Goal: Task Accomplishment & Management: Manage account settings

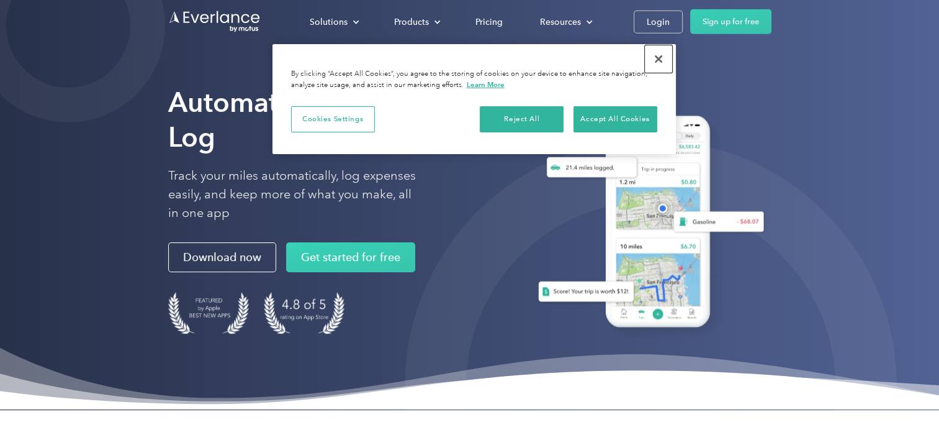
click at [656, 59] on button "Close" at bounding box center [658, 58] width 27 height 27
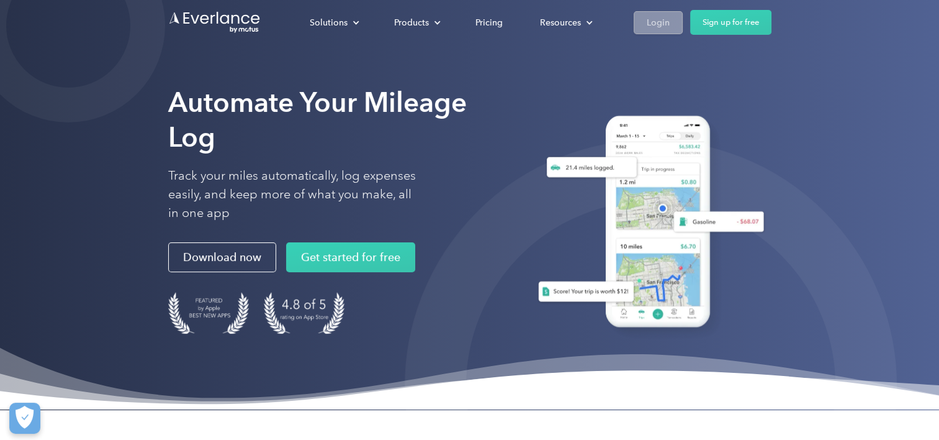
click at [664, 17] on div "Login" at bounding box center [658, 23] width 23 height 16
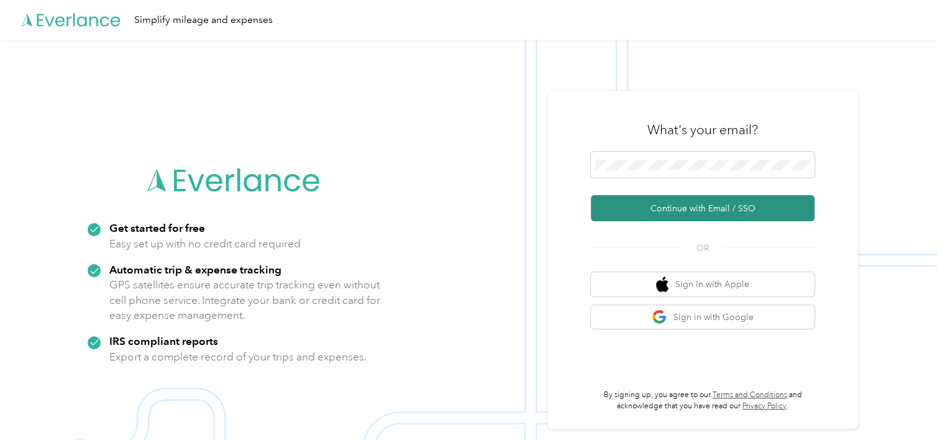
click at [725, 206] on button "Continue with Email / SSO" at bounding box center [702, 208] width 224 height 26
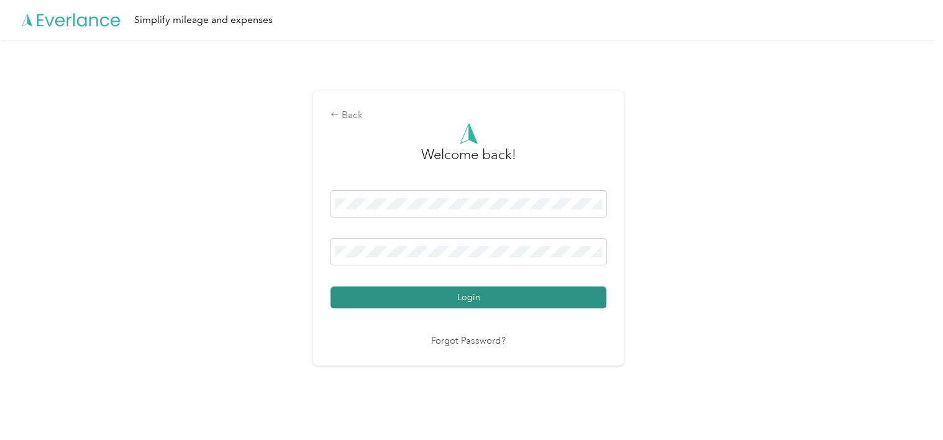
click at [524, 297] on button "Login" at bounding box center [468, 297] width 276 height 22
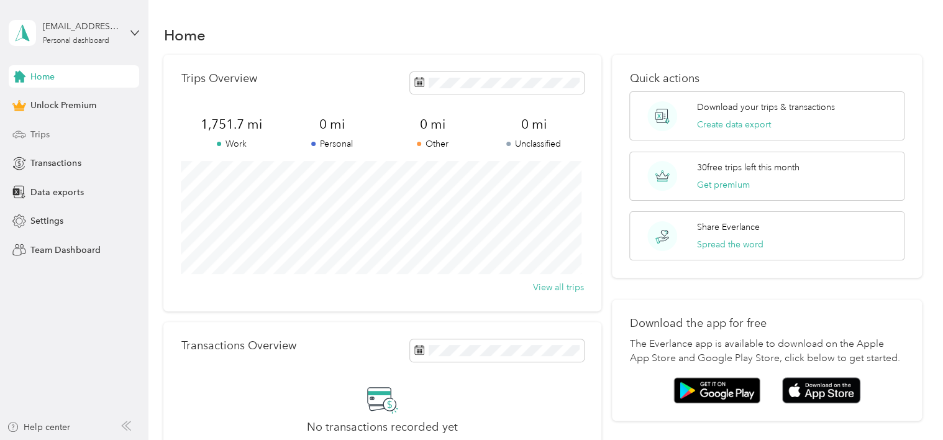
click at [79, 137] on div "Trips" at bounding box center [74, 134] width 130 height 22
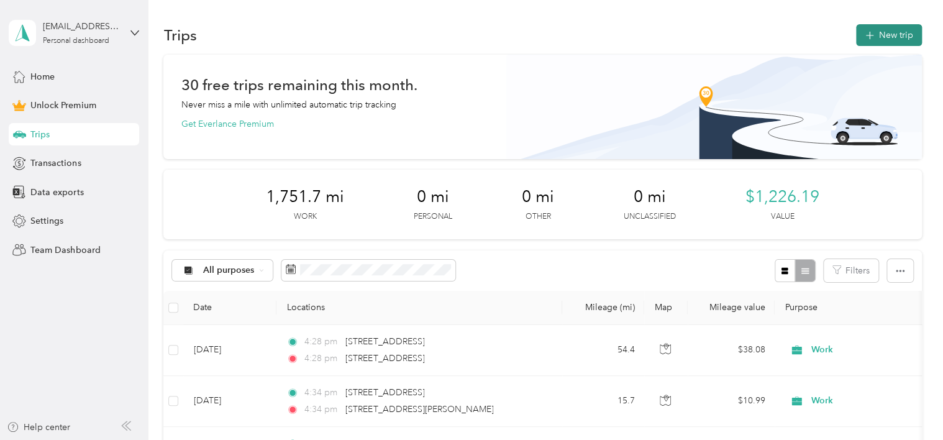
click at [903, 38] on button "New trip" at bounding box center [889, 35] width 66 height 22
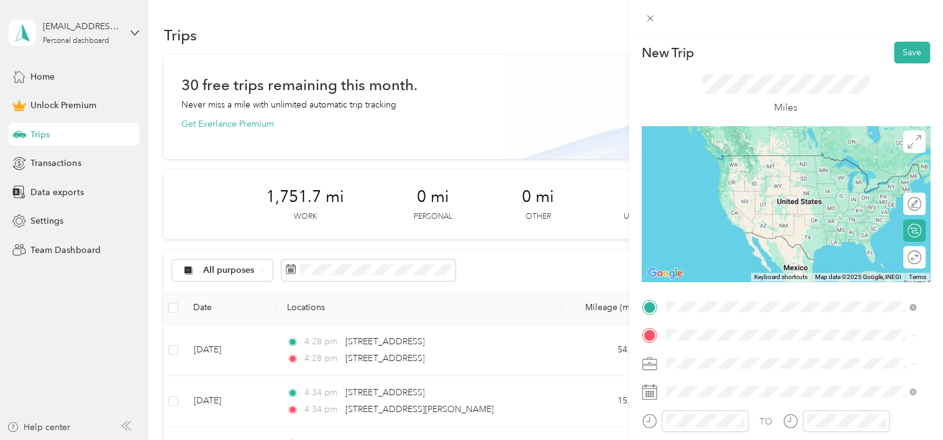
click at [736, 161] on span "[STREET_ADDRESS][PERSON_NAME][US_STATE]" at bounding box center [785, 155] width 193 height 11
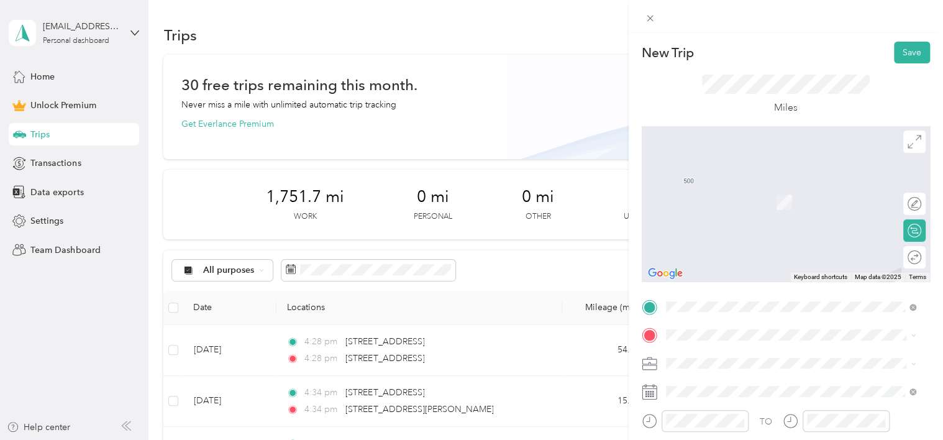
click at [765, 239] on span "[STREET_ADDRESS][US_STATE]" at bounding box center [751, 233] width 124 height 11
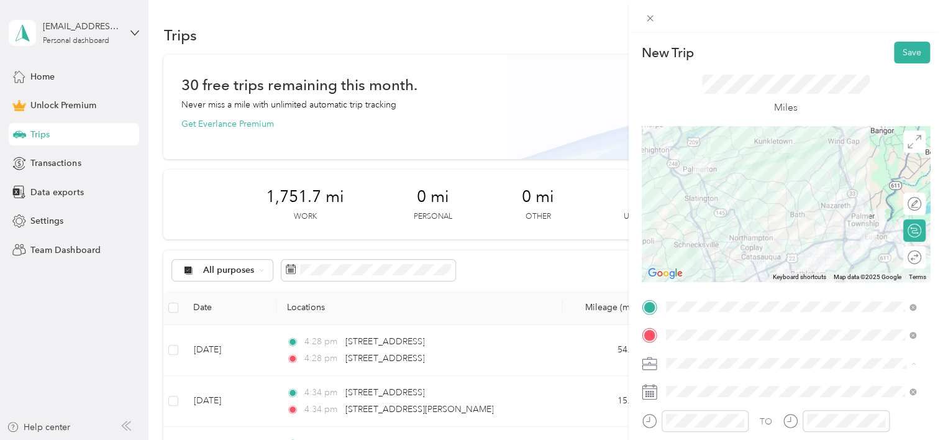
click at [697, 209] on div "Work" at bounding box center [791, 210] width 242 height 13
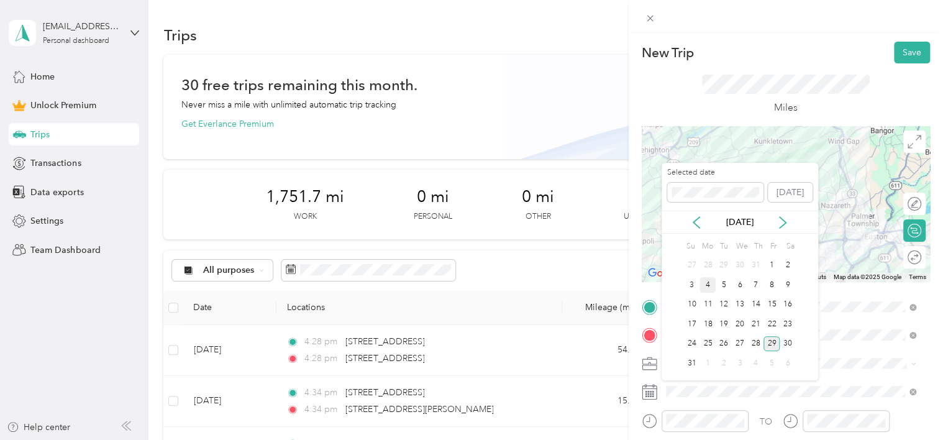
click at [705, 287] on div "4" at bounding box center [707, 285] width 16 height 16
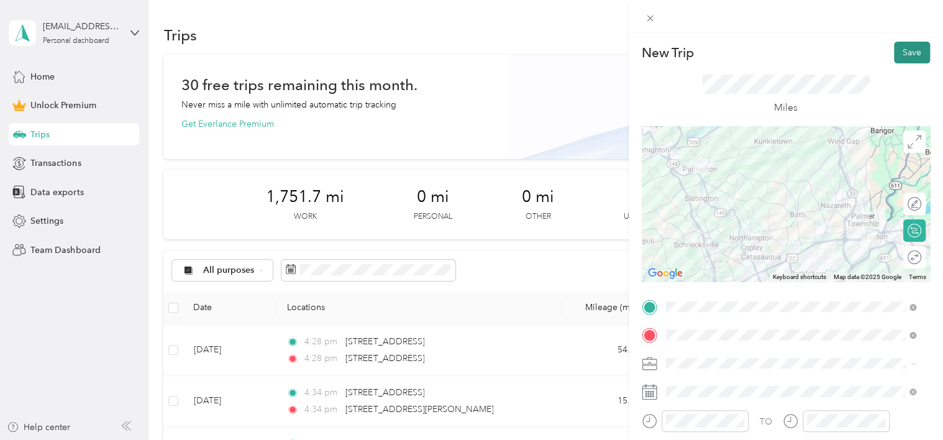
click at [900, 52] on button "Save" at bounding box center [911, 53] width 36 height 22
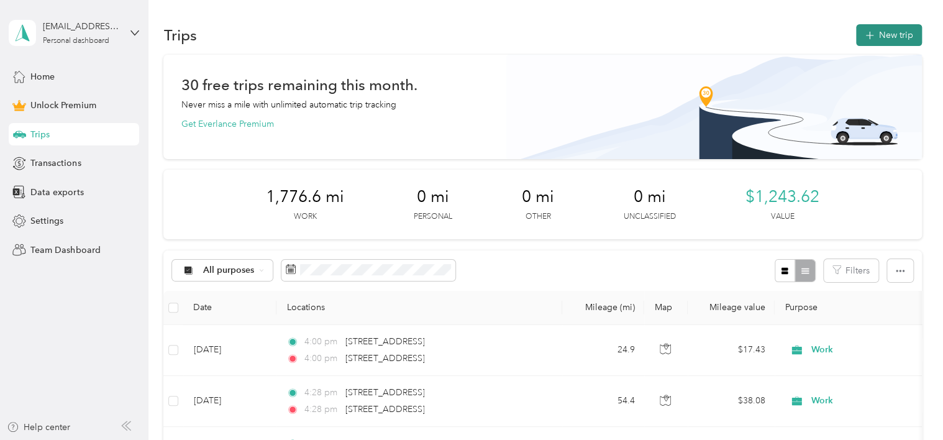
click at [894, 27] on button "New trip" at bounding box center [889, 35] width 66 height 22
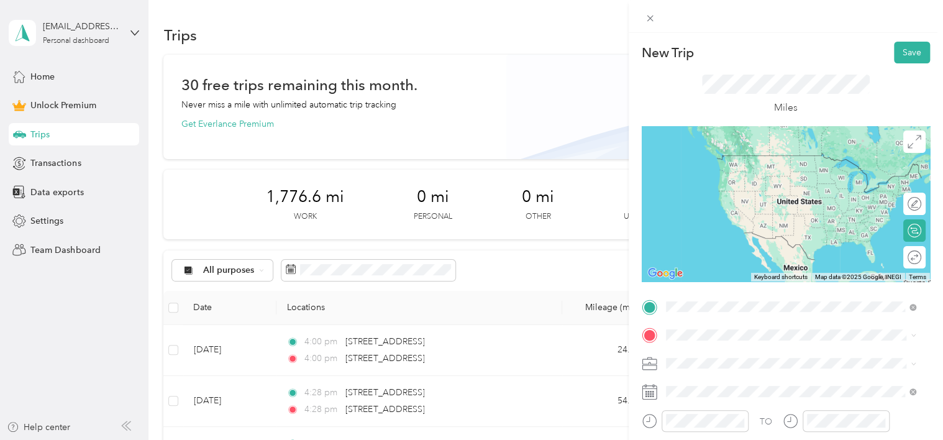
click at [761, 186] on span "[STREET_ADDRESS][US_STATE]" at bounding box center [751, 180] width 124 height 11
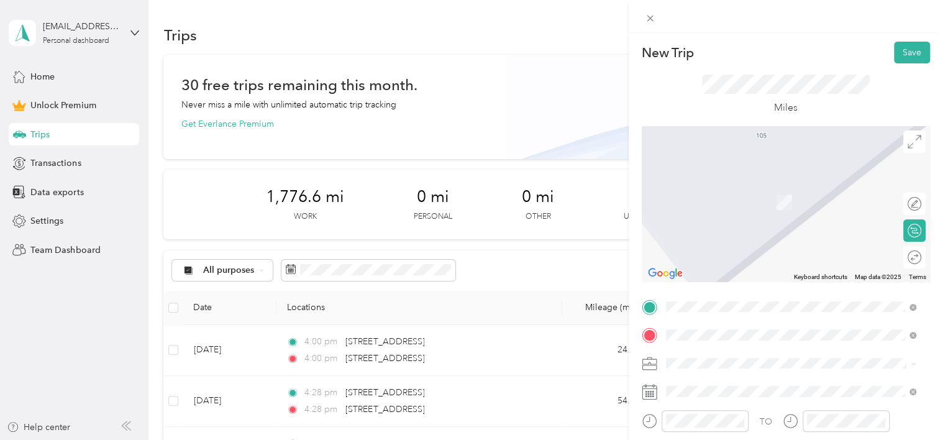
click at [739, 180] on span "[STREET_ADDRESS][PERSON_NAME][US_STATE]" at bounding box center [785, 183] width 193 height 11
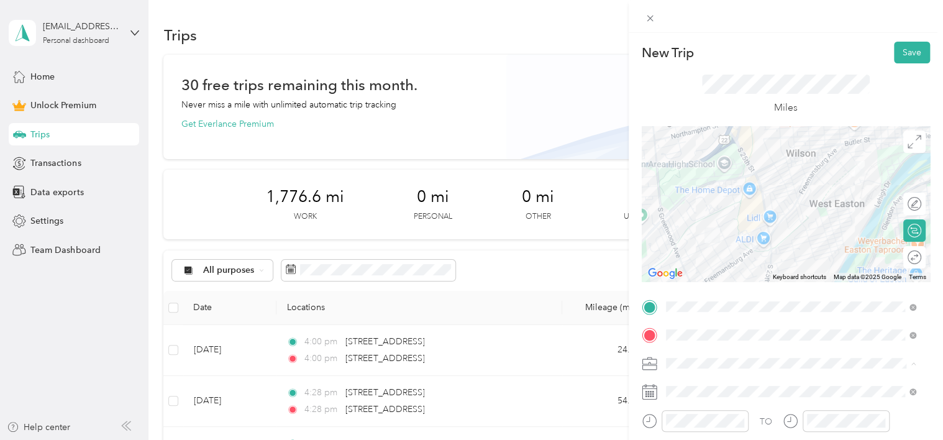
click at [692, 211] on div "Work" at bounding box center [791, 210] width 242 height 13
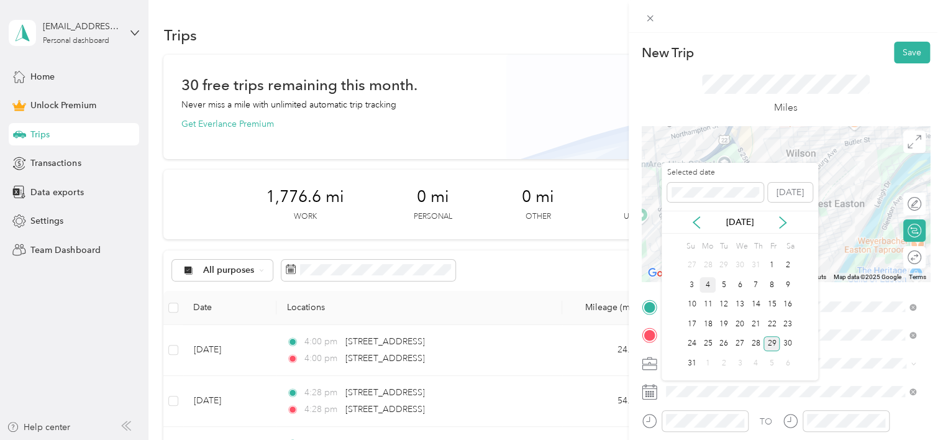
click at [705, 289] on div "4" at bounding box center [707, 285] width 16 height 16
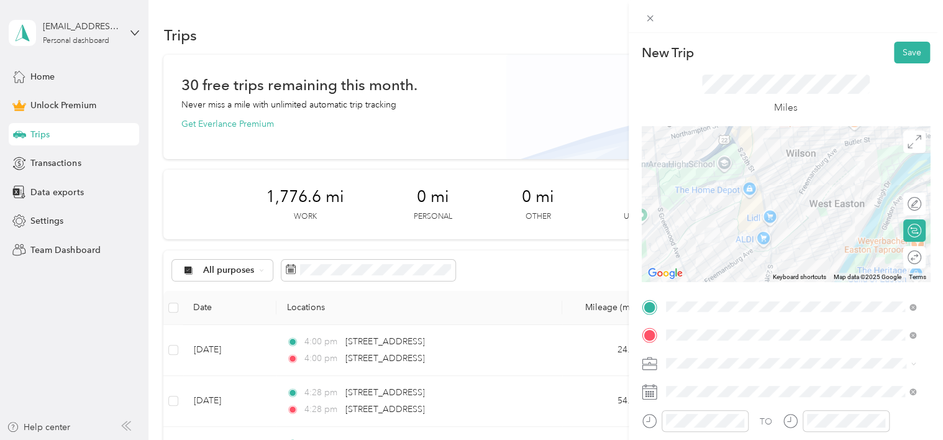
click at [896, 67] on div "Miles" at bounding box center [785, 94] width 288 height 63
click at [898, 56] on button "Save" at bounding box center [911, 53] width 36 height 22
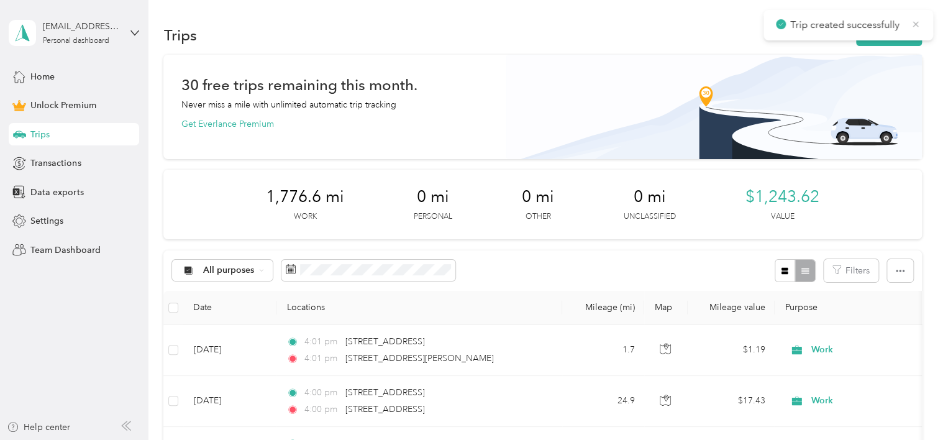
click at [915, 22] on icon at bounding box center [915, 24] width 10 height 11
click at [895, 35] on button "New trip" at bounding box center [889, 35] width 66 height 22
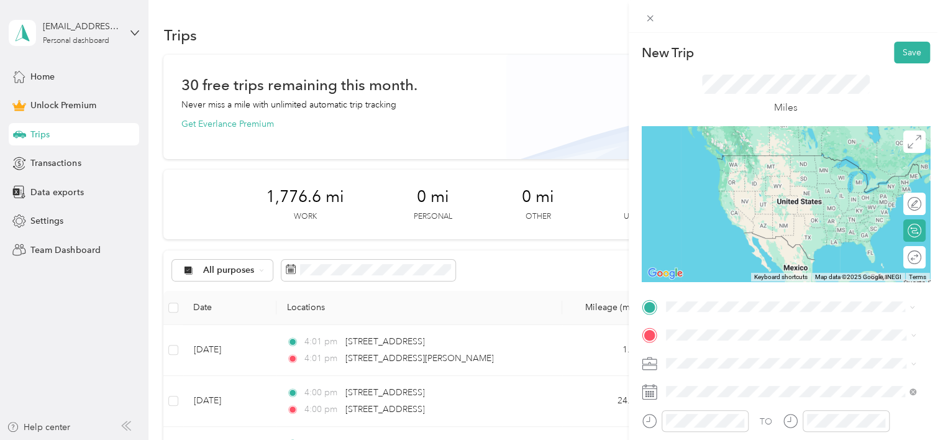
click at [782, 160] on span "[STREET_ADDRESS][PERSON_NAME][US_STATE]" at bounding box center [785, 155] width 193 height 11
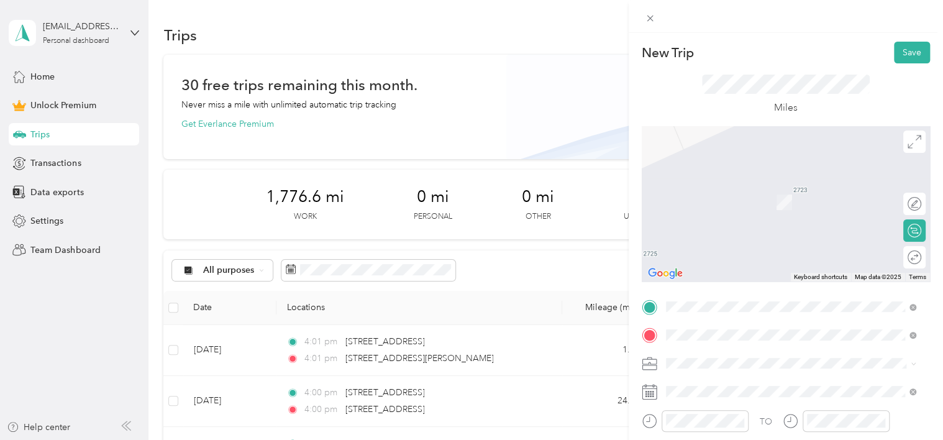
click at [750, 197] on li "[STREET_ADDRESS][PERSON_NAME][US_STATE]" at bounding box center [790, 183] width 259 height 25
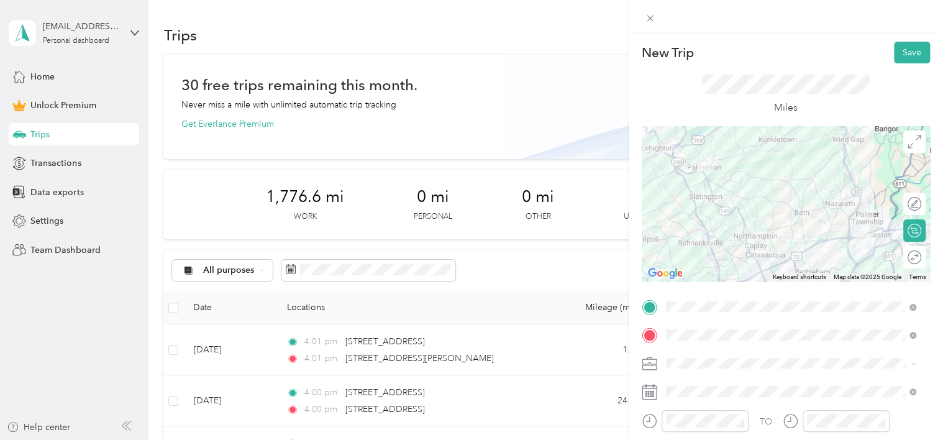
click at [695, 215] on li "Work" at bounding box center [790, 211] width 259 height 22
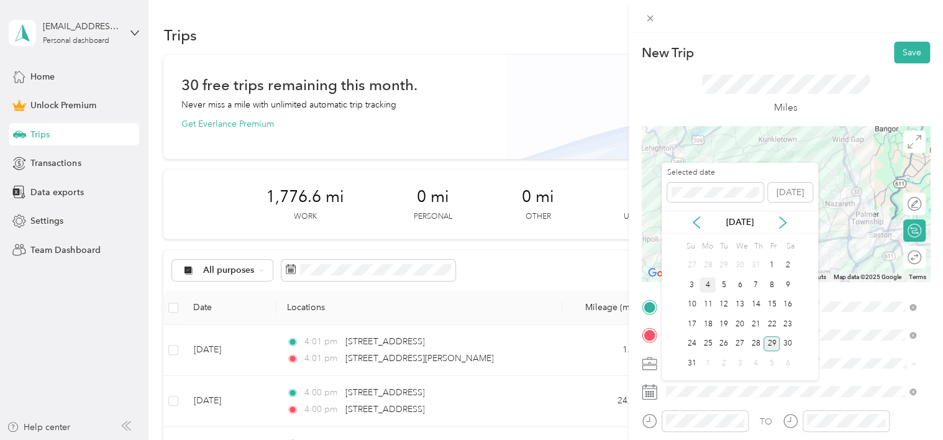
click at [707, 280] on div "4" at bounding box center [707, 285] width 16 height 16
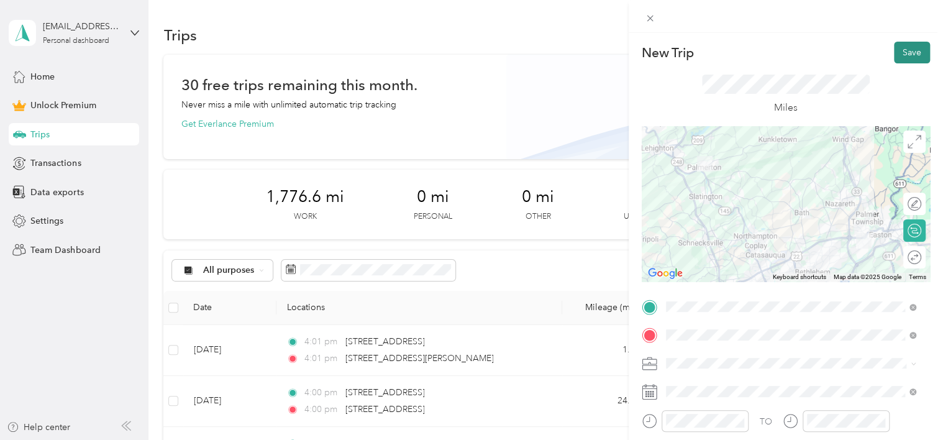
click at [896, 56] on button "Save" at bounding box center [911, 53] width 36 height 22
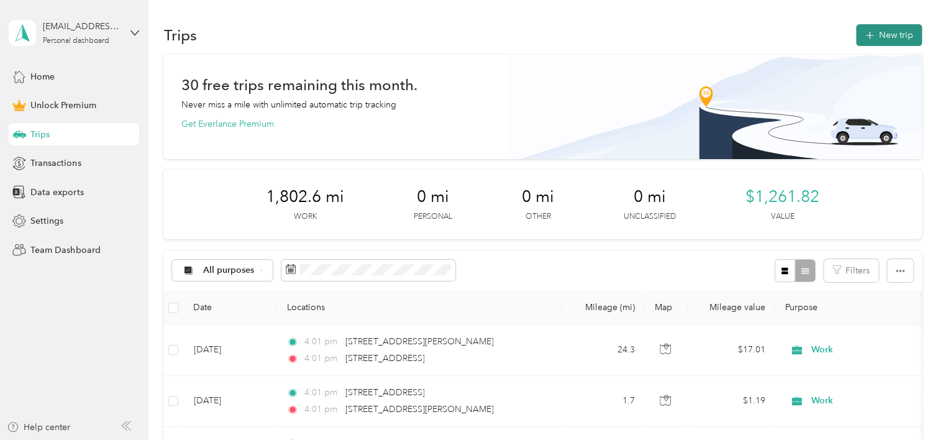
click at [910, 32] on button "New trip" at bounding box center [889, 35] width 66 height 22
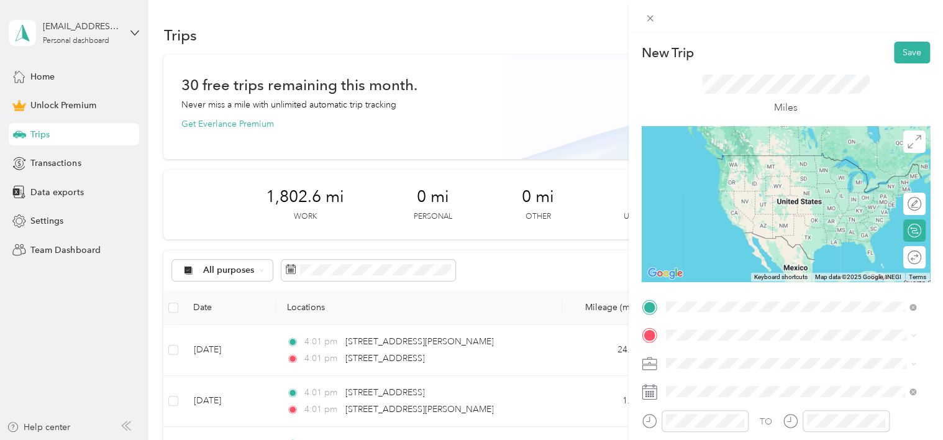
click at [748, 165] on div "[STREET_ADDRESS][PERSON_NAME][US_STATE]" at bounding box center [791, 156] width 242 height 17
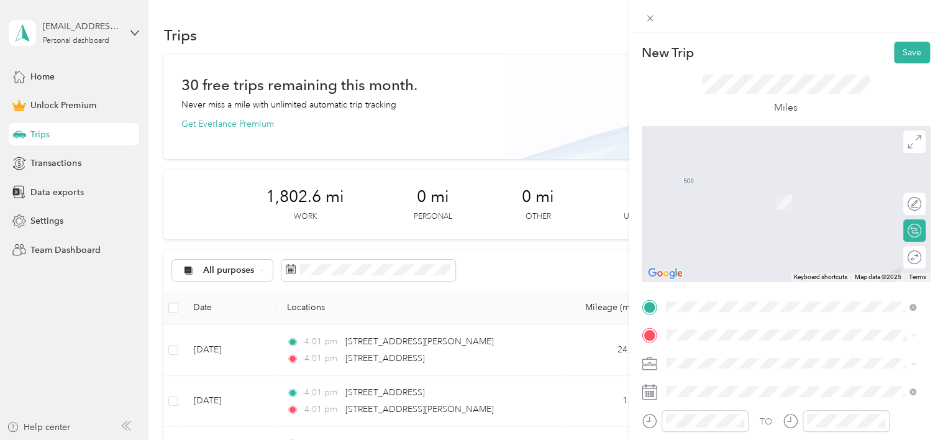
click at [700, 214] on li "Work" at bounding box center [790, 206] width 259 height 22
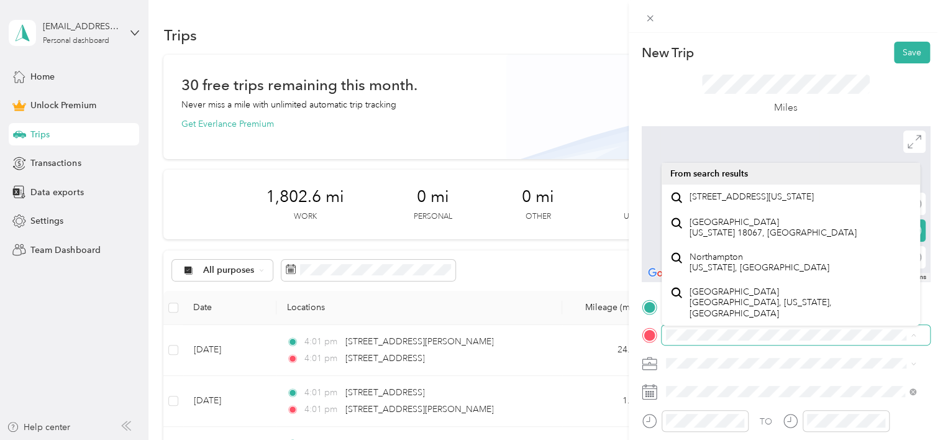
scroll to position [0, 30]
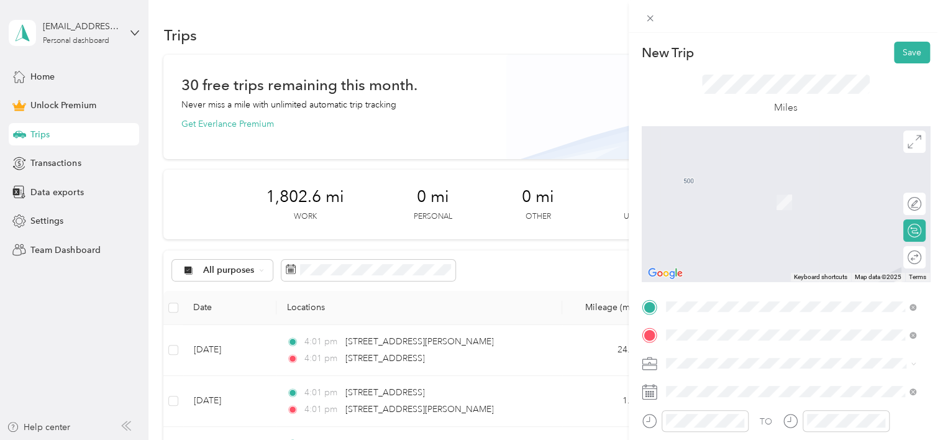
click at [740, 196] on span "[STREET_ADDRESS][US_STATE]" at bounding box center [751, 196] width 124 height 11
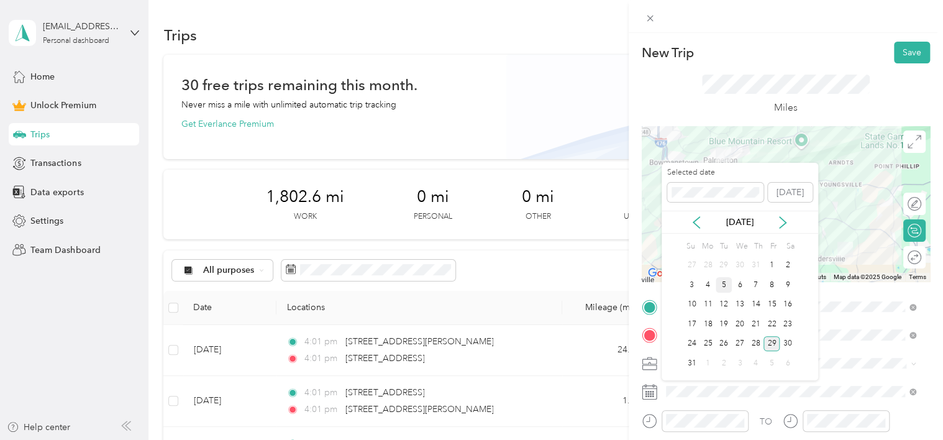
click at [720, 286] on div "5" at bounding box center [723, 285] width 16 height 16
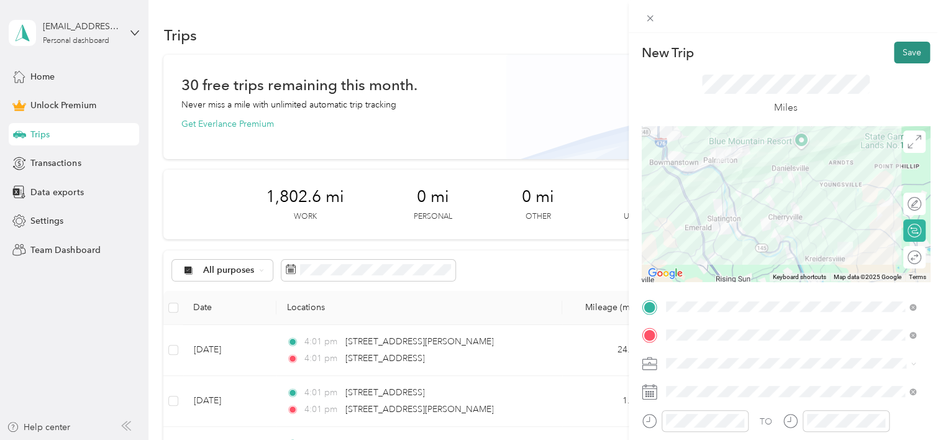
click at [900, 49] on button "Save" at bounding box center [911, 53] width 36 height 22
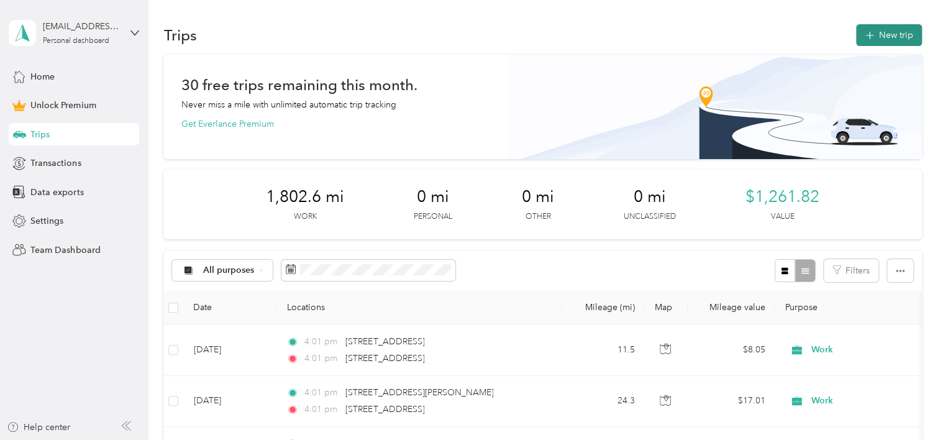
click at [886, 32] on button "New trip" at bounding box center [889, 35] width 66 height 22
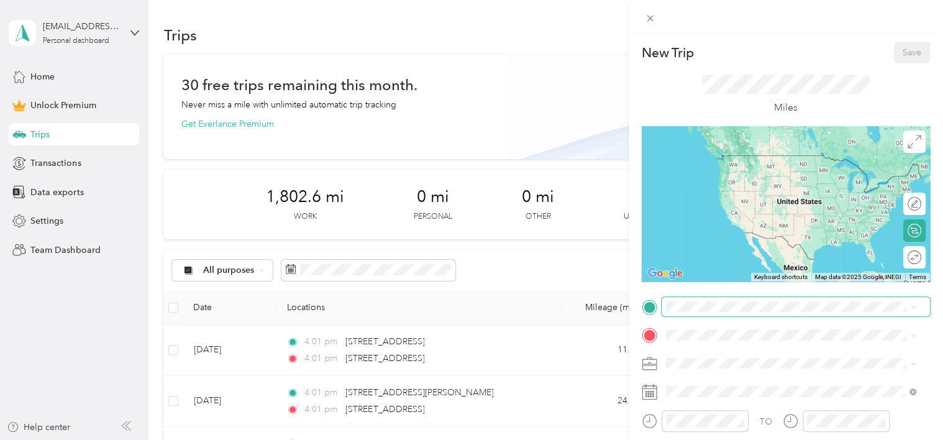
click at [740, 313] on span at bounding box center [795, 307] width 268 height 20
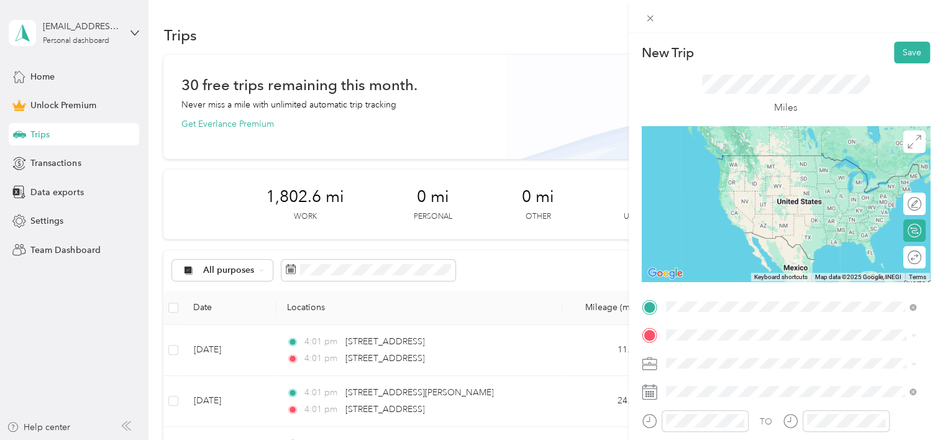
click at [738, 168] on li "[STREET_ADDRESS][US_STATE]" at bounding box center [790, 155] width 259 height 25
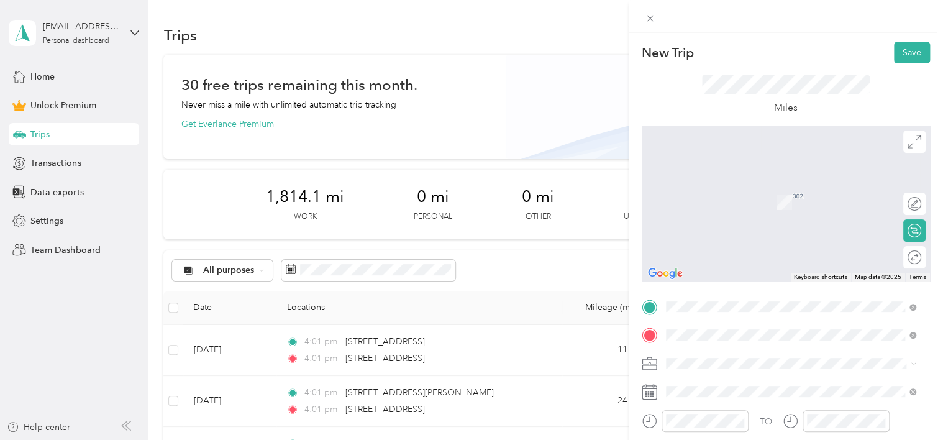
click at [755, 204] on ol "From search results [PERSON_NAME] Court [GEOGRAPHIC_DATA], [US_STATE] 18080, [G…" at bounding box center [790, 237] width 259 height 174
click at [738, 199] on li "[PERSON_NAME] Court Slatington, [US_STATE] 18080, [GEOGRAPHIC_DATA]" at bounding box center [790, 185] width 259 height 35
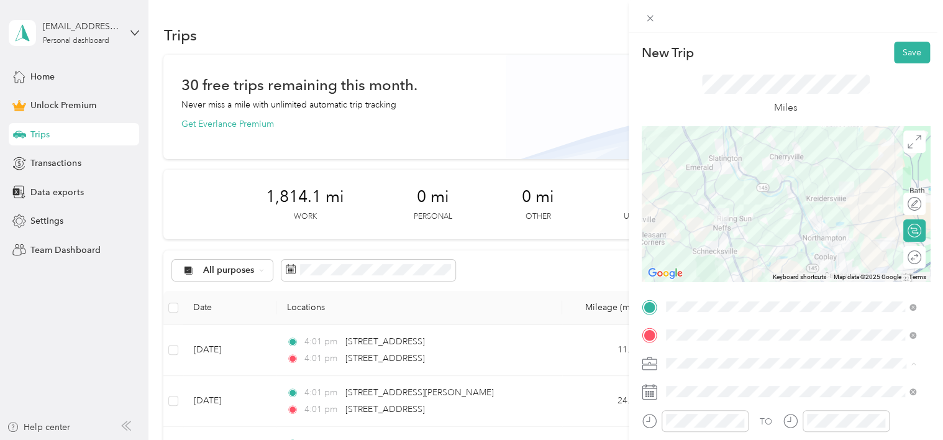
click at [715, 210] on div "Work" at bounding box center [791, 210] width 242 height 13
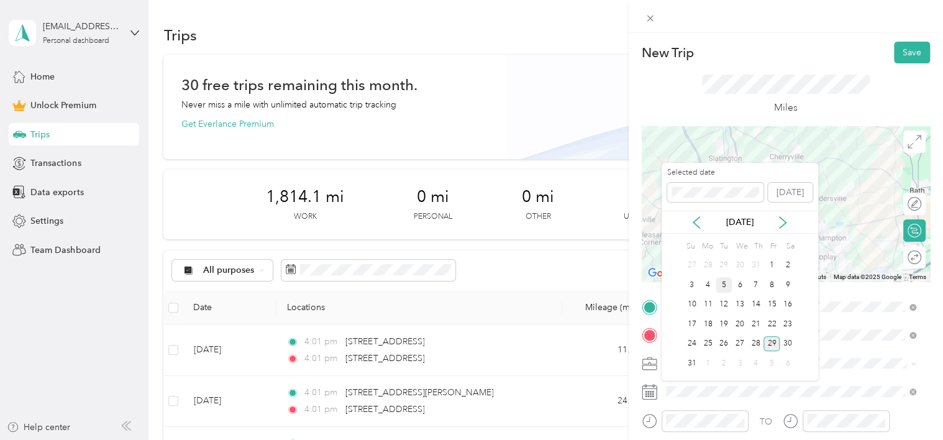
click at [724, 288] on div "5" at bounding box center [723, 285] width 16 height 16
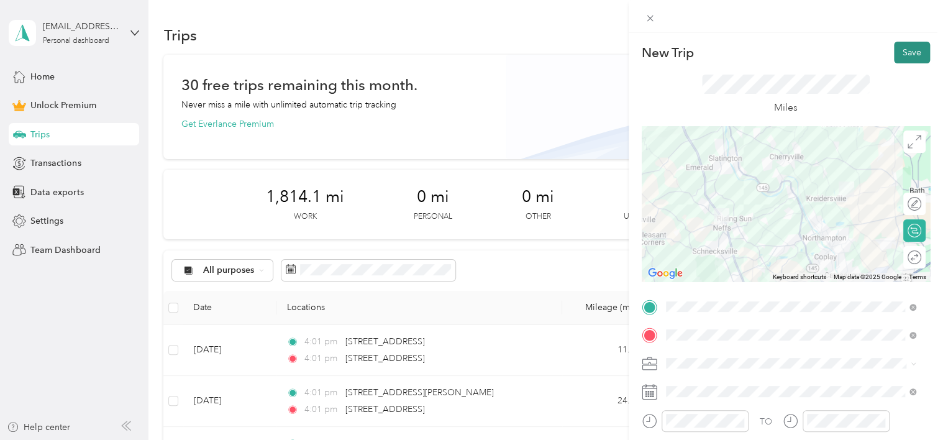
click at [898, 50] on button "Save" at bounding box center [911, 53] width 36 height 22
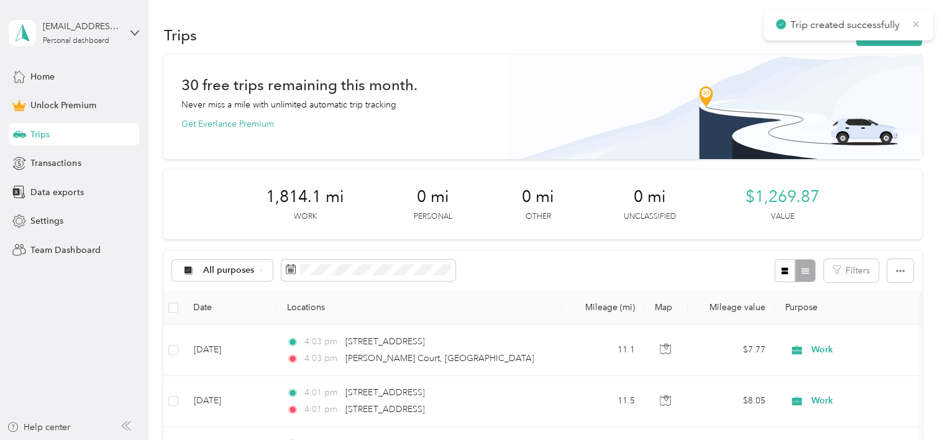
click at [914, 22] on icon at bounding box center [916, 24] width 6 height 6
click at [892, 32] on button "New trip" at bounding box center [889, 35] width 66 height 22
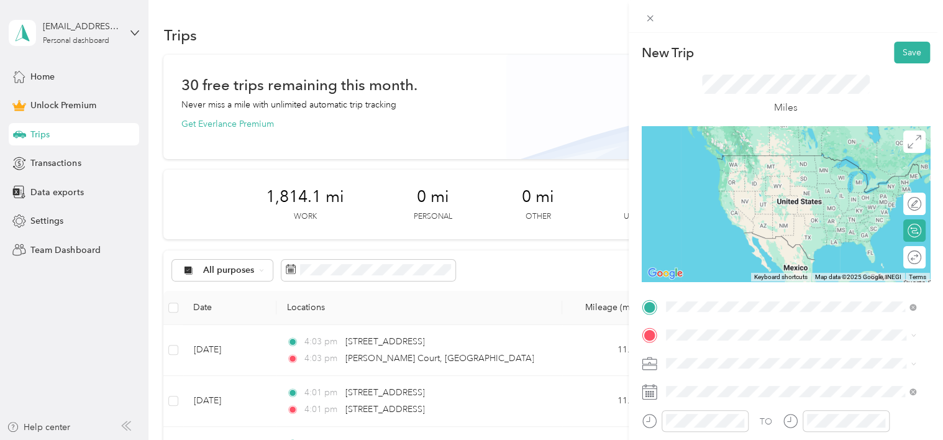
click at [761, 186] on li "[PERSON_NAME] Court Slatington, [US_STATE] 18080, [GEOGRAPHIC_DATA]" at bounding box center [790, 173] width 259 height 35
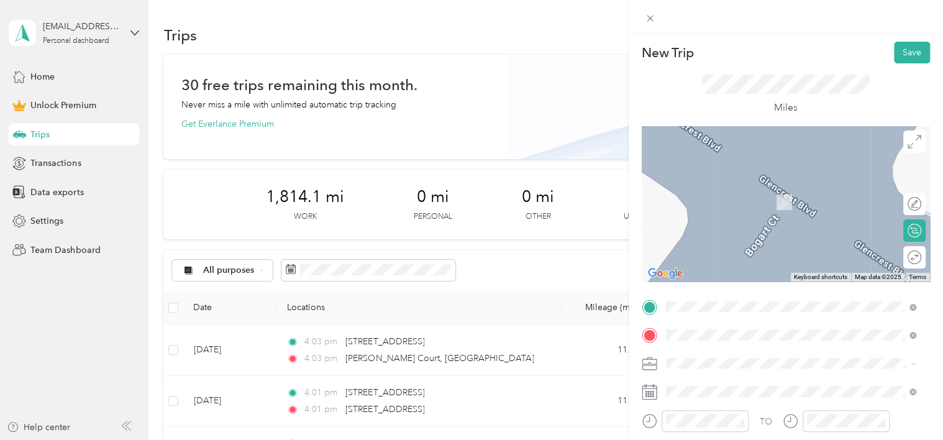
click at [745, 197] on li "[STREET_ADDRESS][PERSON_NAME][US_STATE]" at bounding box center [790, 183] width 259 height 25
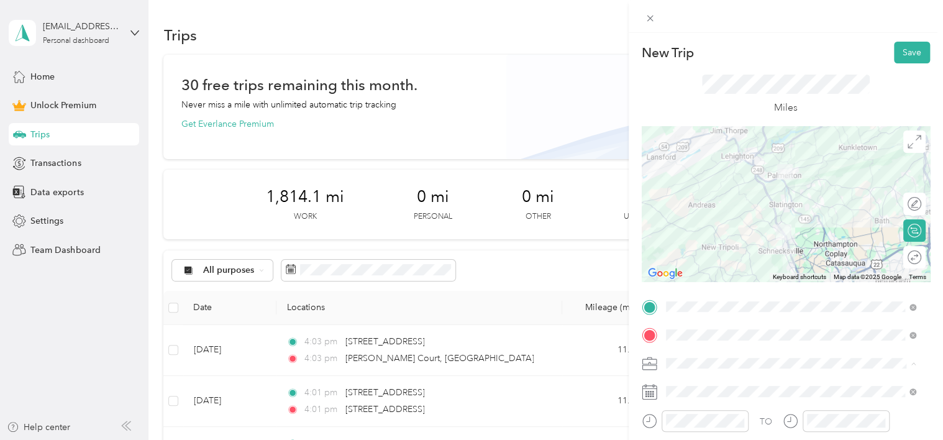
click at [699, 214] on div "Work" at bounding box center [791, 210] width 242 height 13
click at [689, 382] on span at bounding box center [795, 391] width 268 height 20
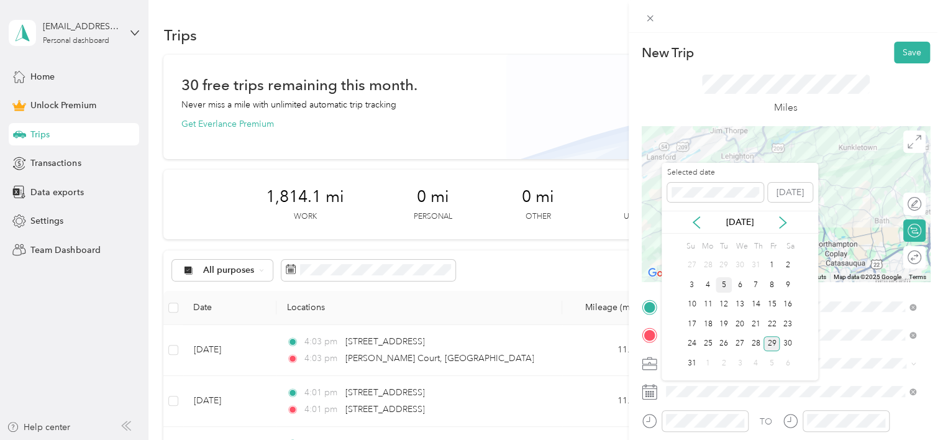
click at [720, 286] on div "5" at bounding box center [723, 285] width 16 height 16
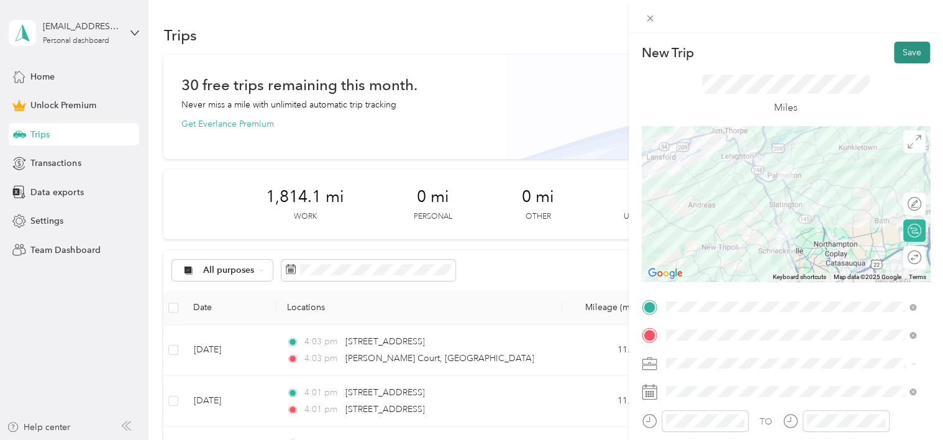
click at [903, 57] on button "Save" at bounding box center [911, 53] width 36 height 22
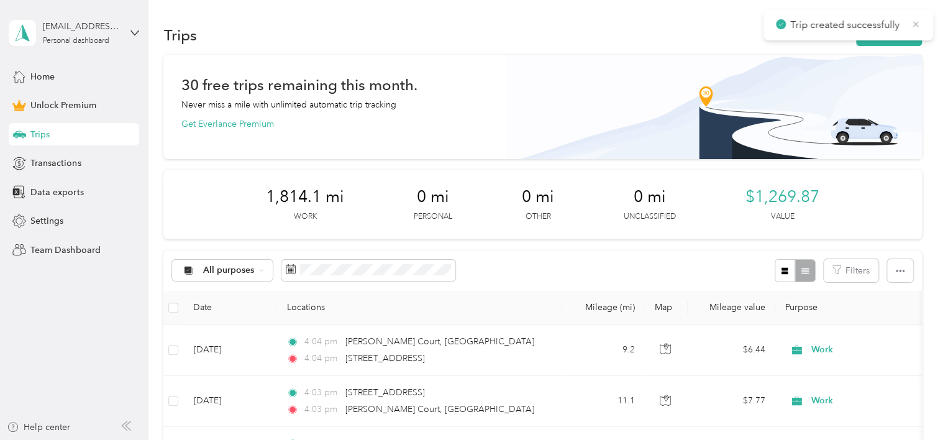
click at [913, 25] on icon at bounding box center [915, 24] width 10 height 11
click at [899, 28] on button "New trip" at bounding box center [889, 35] width 66 height 22
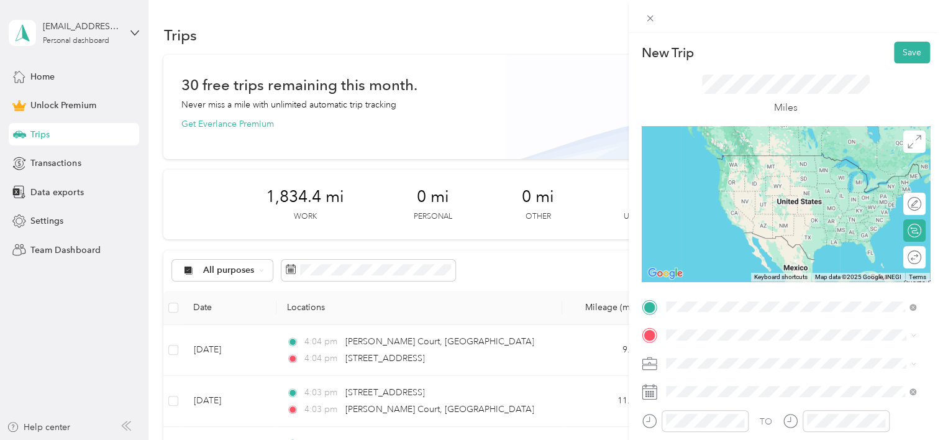
click at [774, 161] on span "[STREET_ADDRESS][PERSON_NAME][US_STATE]" at bounding box center [785, 155] width 193 height 11
click at [743, 155] on span "[STREET_ADDRESS][PERSON_NAME][US_STATE]" at bounding box center [785, 155] width 193 height 11
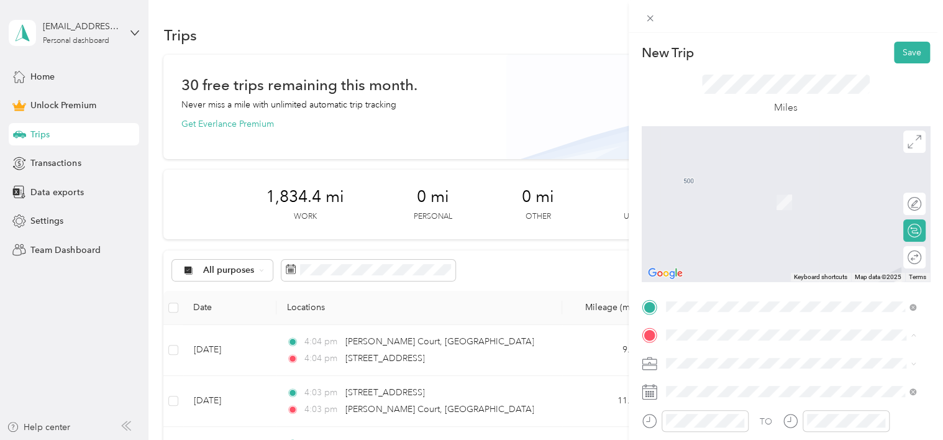
click at [735, 192] on div "[STREET_ADDRESS][PERSON_NAME][US_STATE]" at bounding box center [791, 184] width 242 height 17
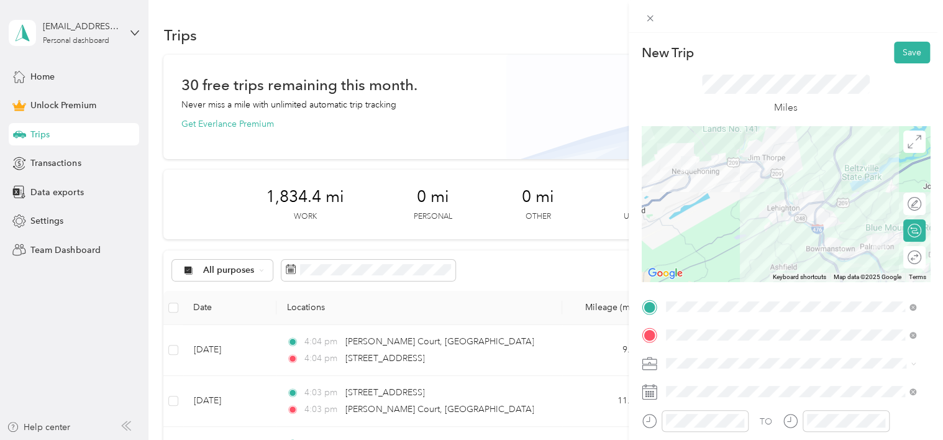
click at [676, 373] on div "TO Add photo" at bounding box center [785, 433] width 288 height 272
click at [692, 215] on li "Work" at bounding box center [790, 208] width 259 height 22
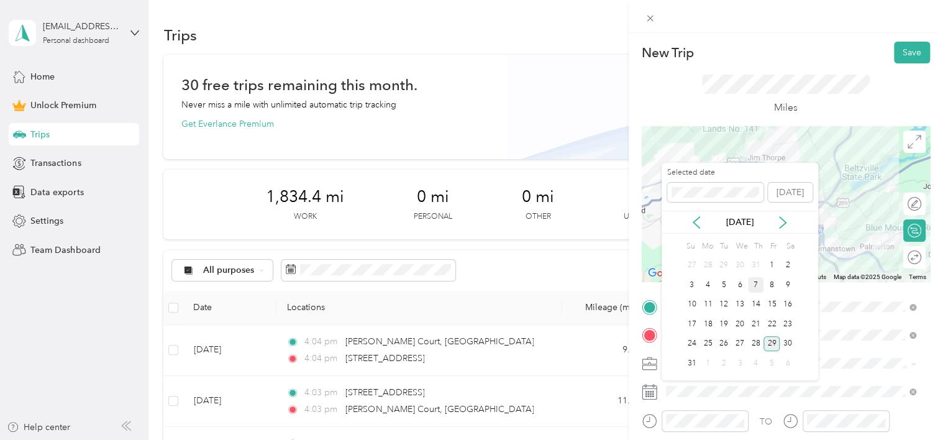
click at [754, 281] on div "7" at bounding box center [756, 285] width 16 height 16
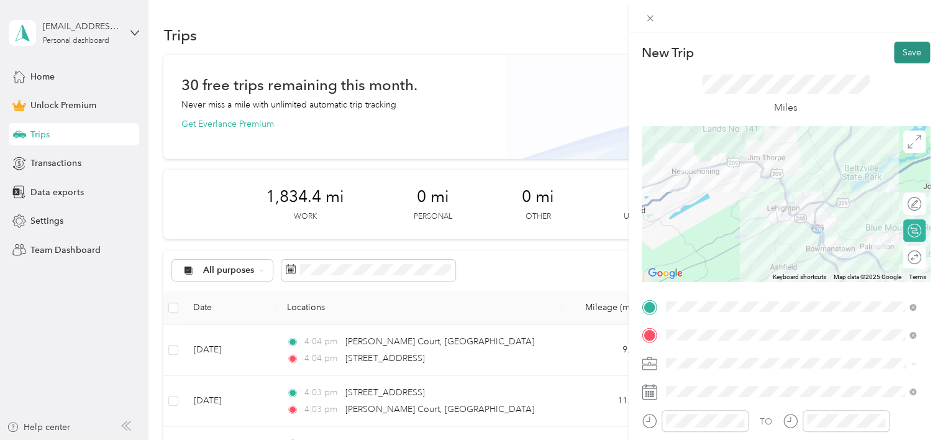
click at [907, 52] on button "Save" at bounding box center [911, 53] width 36 height 22
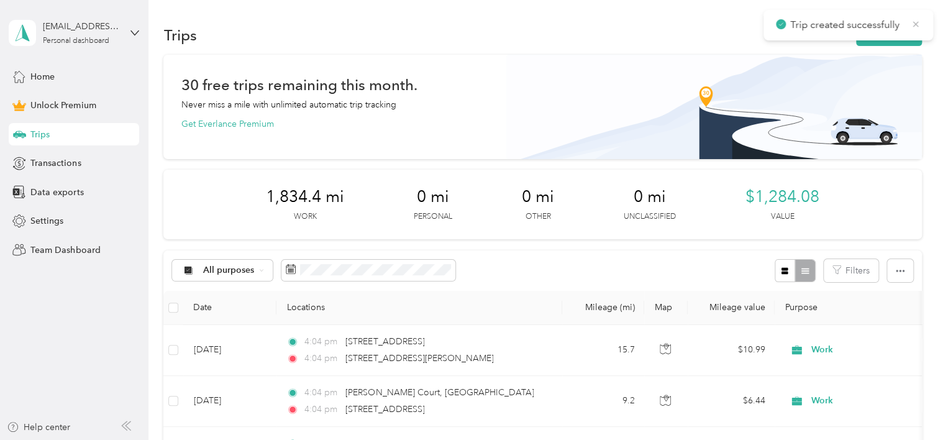
click at [913, 23] on icon at bounding box center [915, 24] width 10 height 11
click at [875, 34] on button "New trip" at bounding box center [889, 35] width 66 height 22
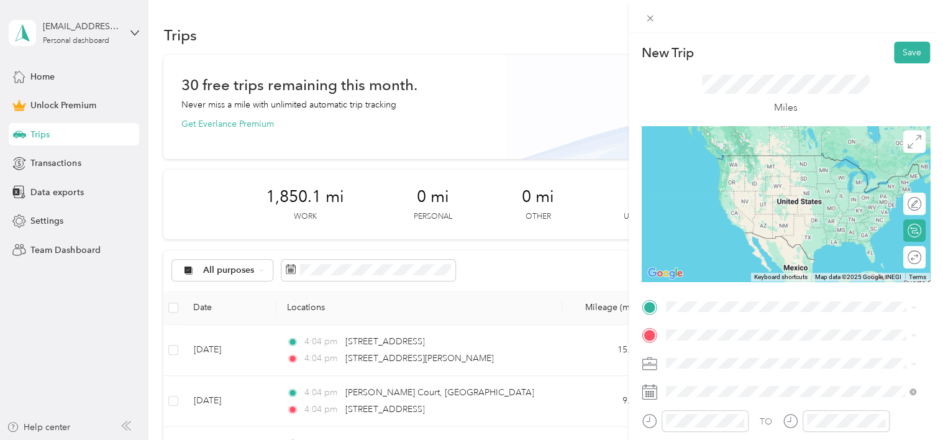
click at [772, 158] on span "[STREET_ADDRESS][PERSON_NAME][US_STATE]" at bounding box center [785, 152] width 193 height 11
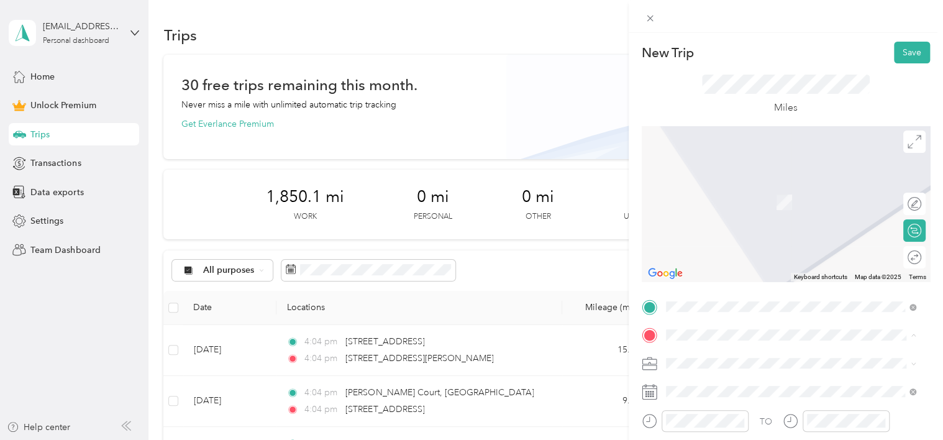
click at [749, 240] on div "[STREET_ADDRESS][PERSON_NAME][US_STATE]" at bounding box center [791, 232] width 242 height 17
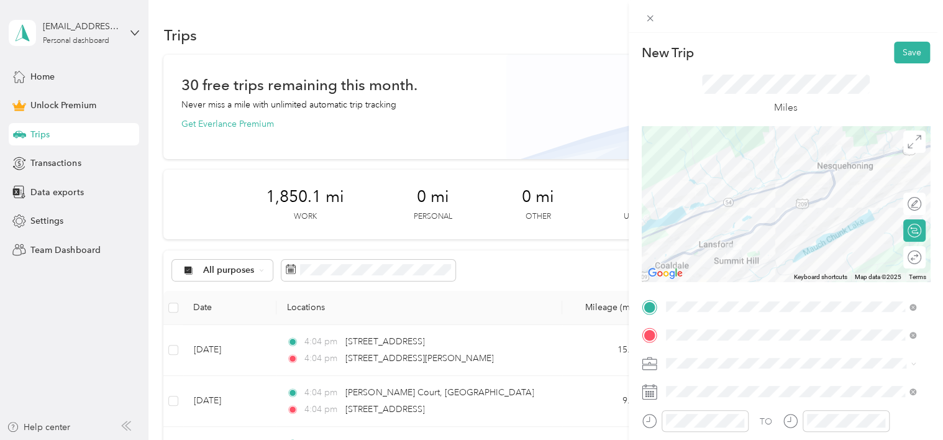
click at [682, 217] on li "Work" at bounding box center [790, 208] width 259 height 22
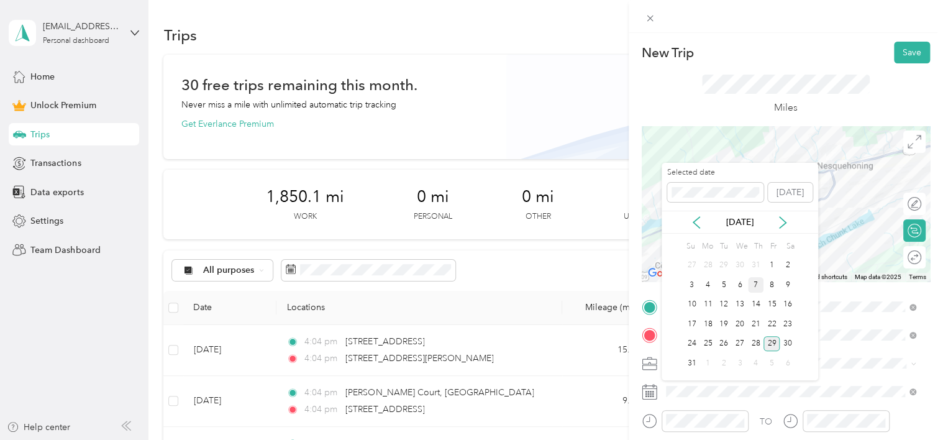
click at [753, 285] on div "7" at bounding box center [756, 285] width 16 height 16
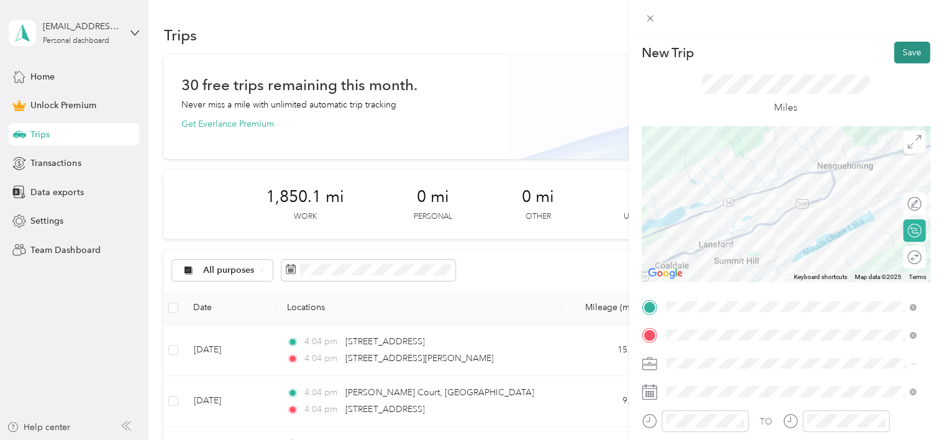
click at [903, 60] on button "Save" at bounding box center [911, 53] width 36 height 22
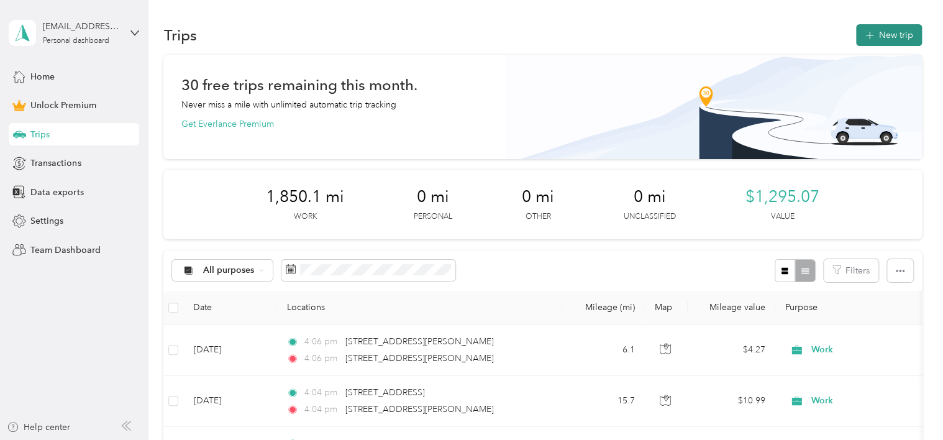
click at [883, 32] on button "New trip" at bounding box center [889, 35] width 66 height 22
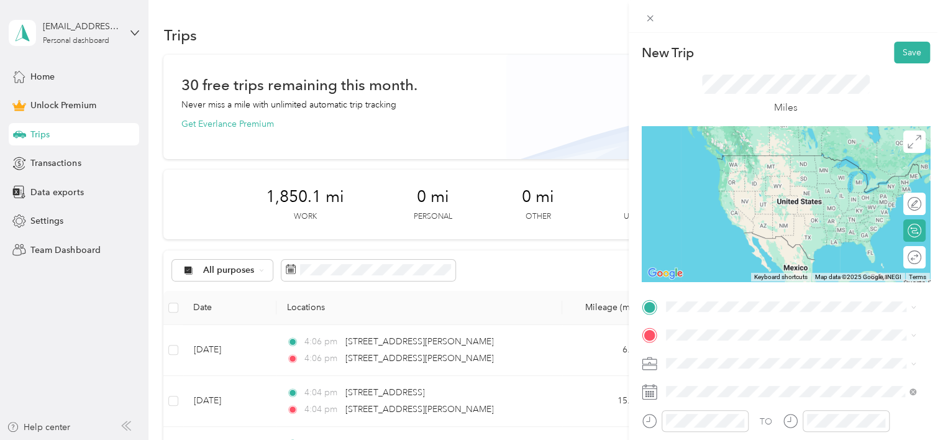
click at [753, 155] on span "[STREET_ADDRESS][PERSON_NAME][US_STATE]" at bounding box center [785, 148] width 193 height 11
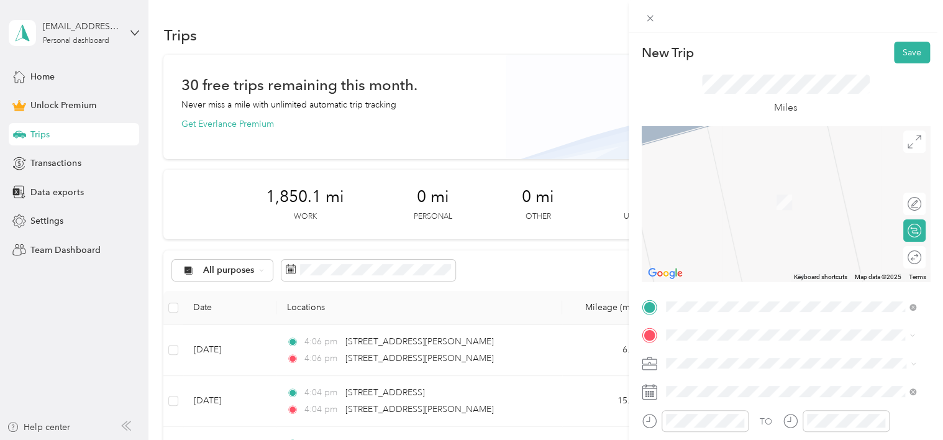
click at [723, 189] on span "[STREET_ADDRESS][PERSON_NAME][US_STATE]" at bounding box center [785, 183] width 193 height 11
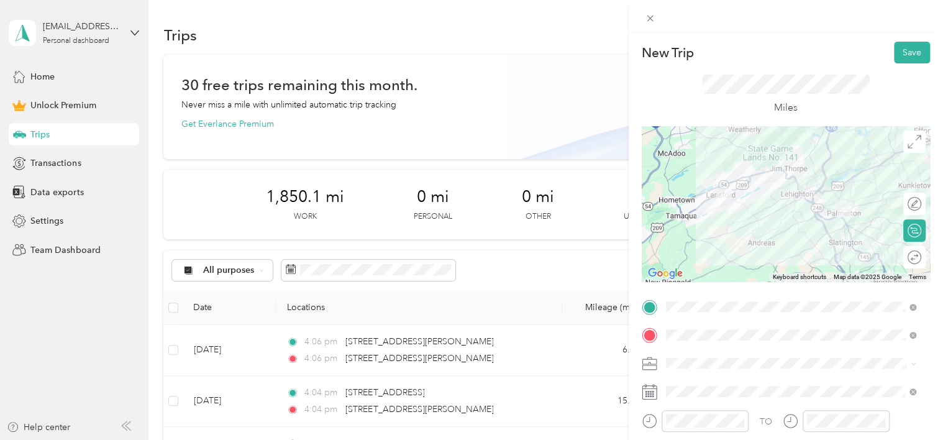
click at [720, 216] on li "Work" at bounding box center [790, 210] width 259 height 22
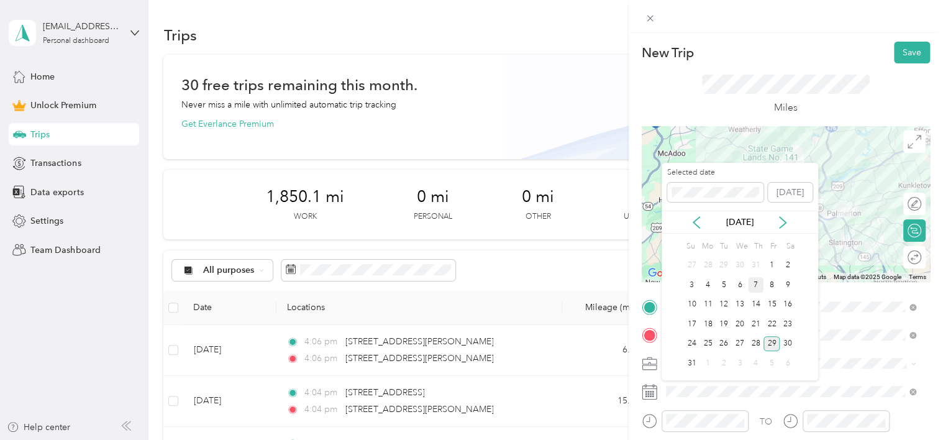
click at [752, 283] on div "7" at bounding box center [756, 285] width 16 height 16
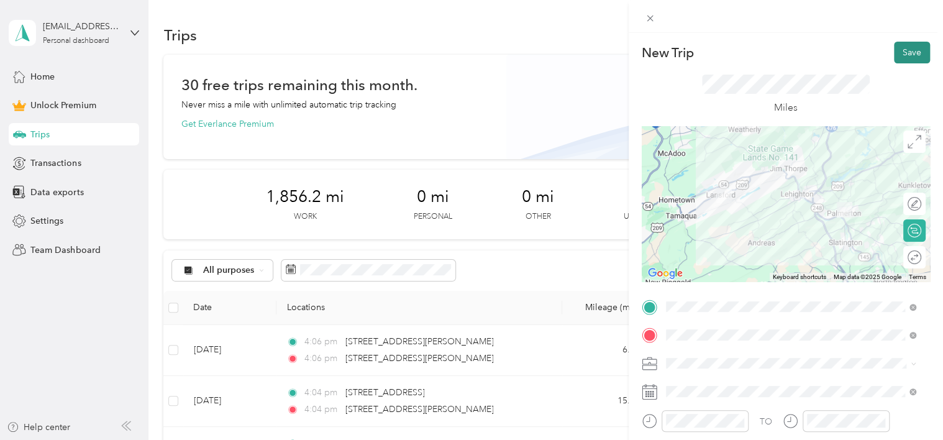
click at [899, 52] on button "Save" at bounding box center [911, 53] width 36 height 22
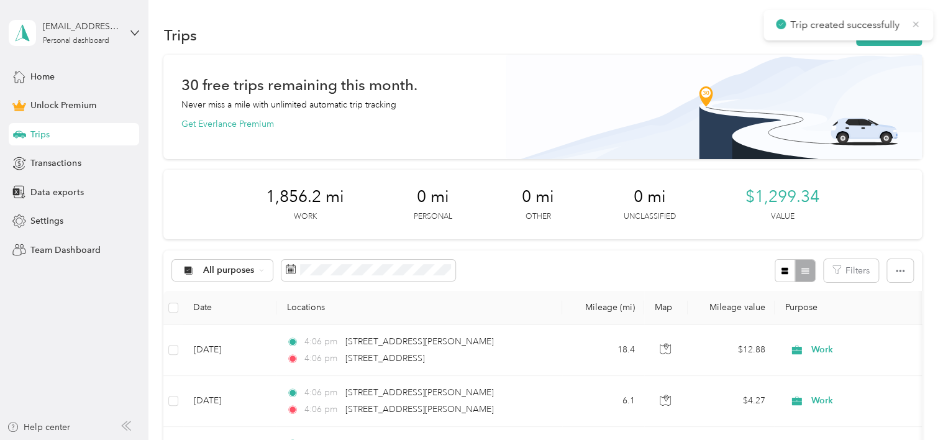
click at [916, 25] on icon at bounding box center [915, 24] width 10 height 11
click at [896, 35] on button "New trip" at bounding box center [889, 35] width 66 height 22
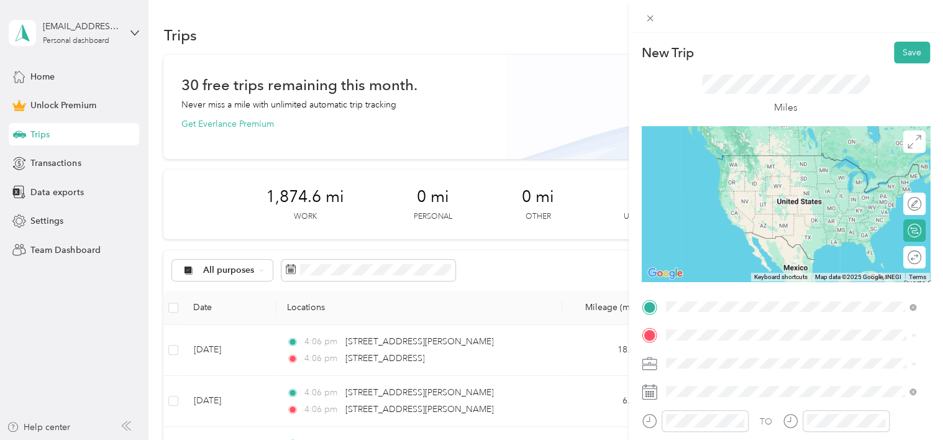
click at [725, 165] on div "[STREET_ADDRESS][PERSON_NAME][US_STATE]" at bounding box center [791, 156] width 242 height 17
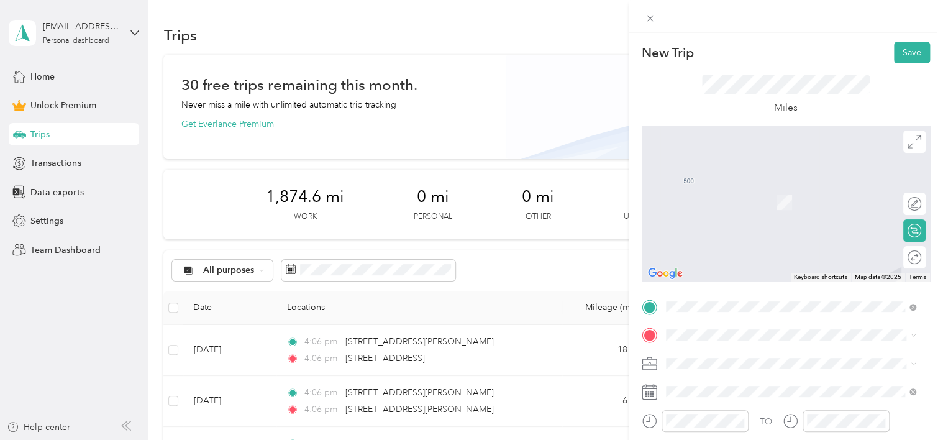
click at [721, 201] on span "[STREET_ADDRESS][US_STATE]" at bounding box center [751, 195] width 124 height 11
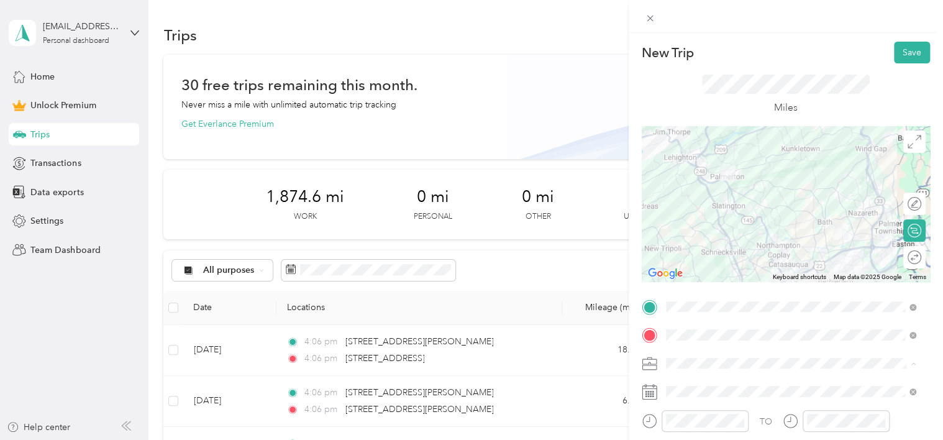
click at [685, 214] on li "Work" at bounding box center [790, 211] width 259 height 22
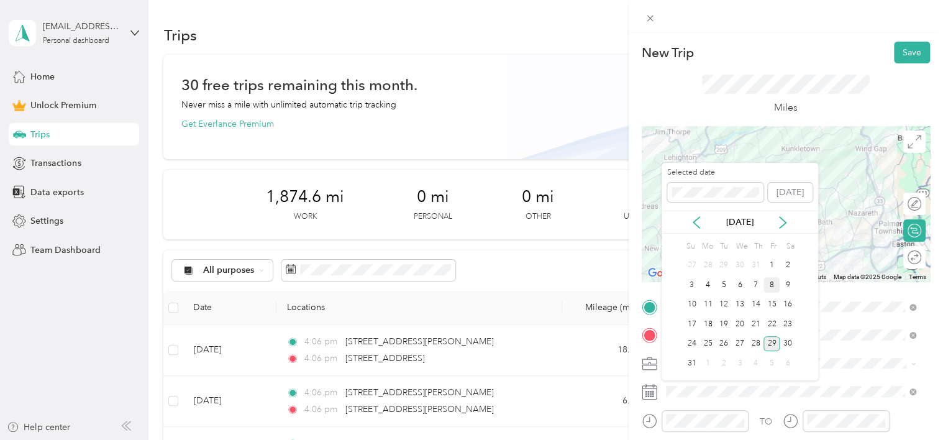
click at [771, 283] on div "8" at bounding box center [771, 285] width 16 height 16
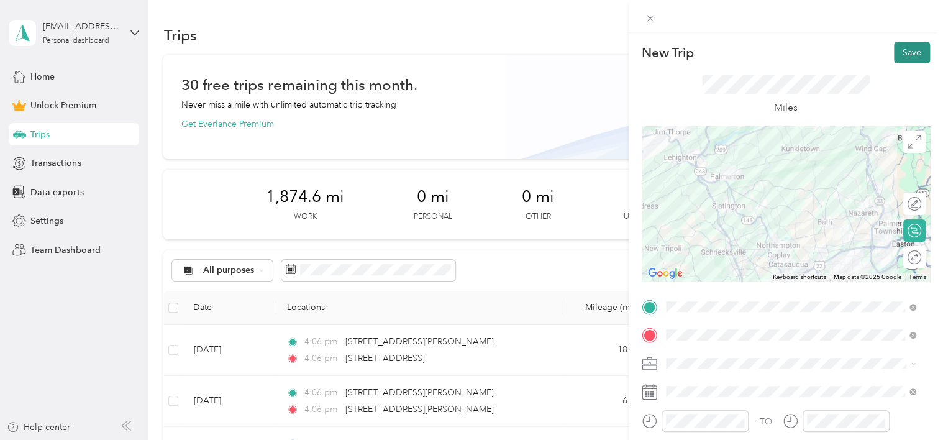
click at [910, 48] on button "Save" at bounding box center [911, 53] width 36 height 22
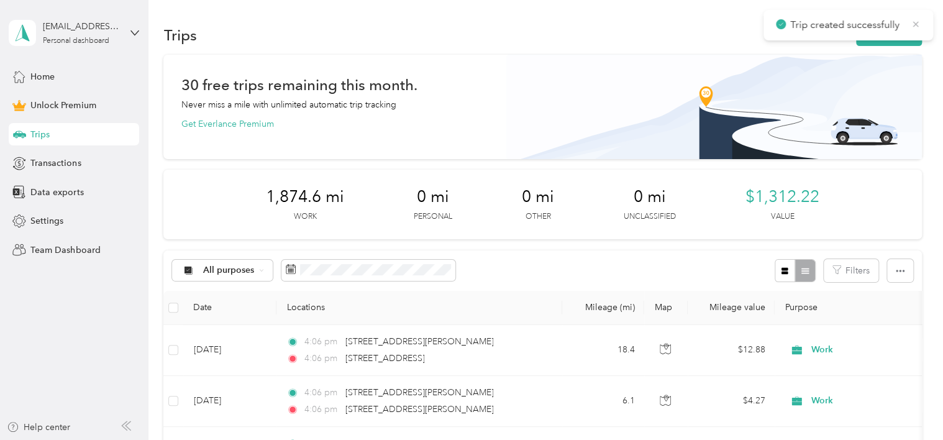
click at [916, 25] on icon at bounding box center [916, 24] width 6 height 6
click at [899, 32] on button "New trip" at bounding box center [889, 35] width 66 height 22
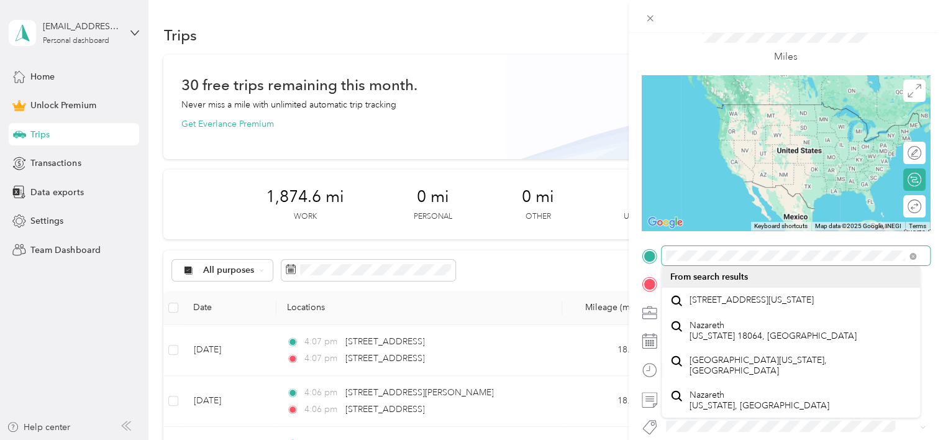
scroll to position [52, 0]
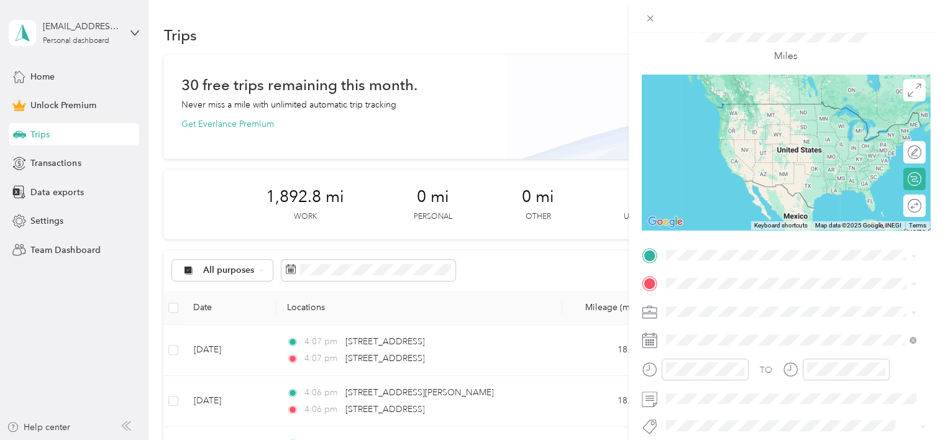
click at [794, 302] on span "[STREET_ADDRESS][US_STATE]" at bounding box center [751, 296] width 124 height 11
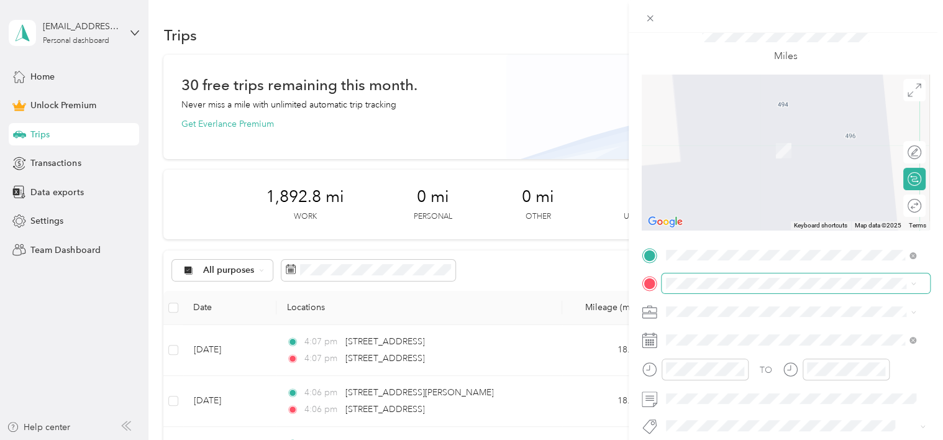
click at [750, 274] on span at bounding box center [795, 283] width 268 height 20
click at [748, 138] on span "[STREET_ADDRESS][PERSON_NAME][US_STATE]" at bounding box center [785, 132] width 193 height 11
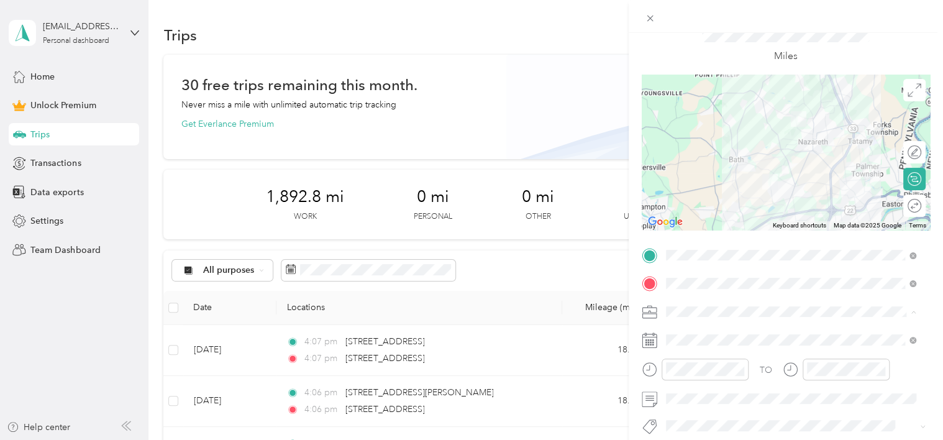
click at [703, 159] on div "Work" at bounding box center [791, 159] width 242 height 13
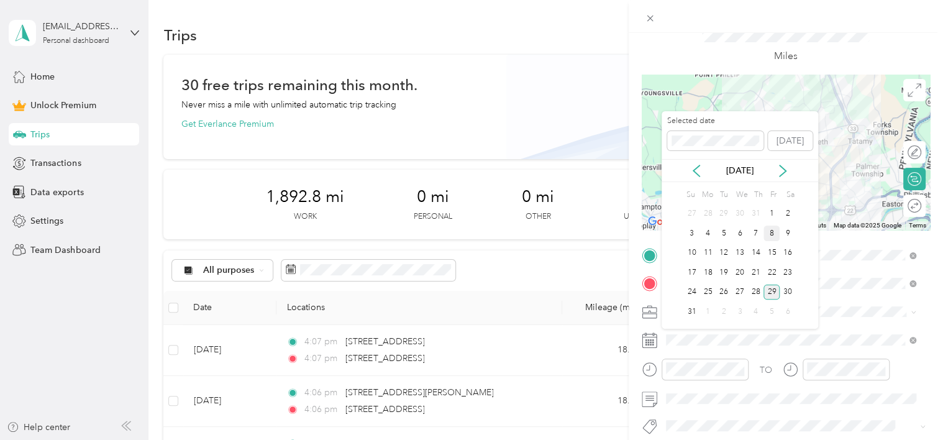
click at [768, 233] on div "8" at bounding box center [771, 233] width 16 height 16
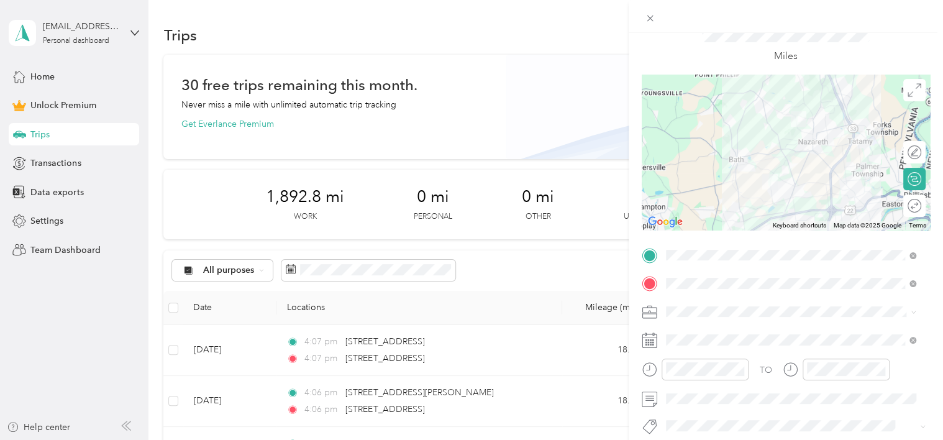
scroll to position [0, 0]
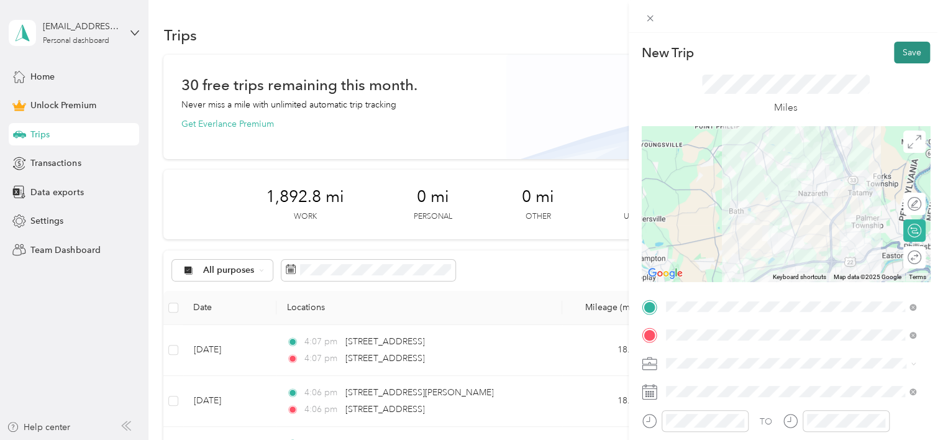
click at [894, 47] on button "Save" at bounding box center [911, 53] width 36 height 22
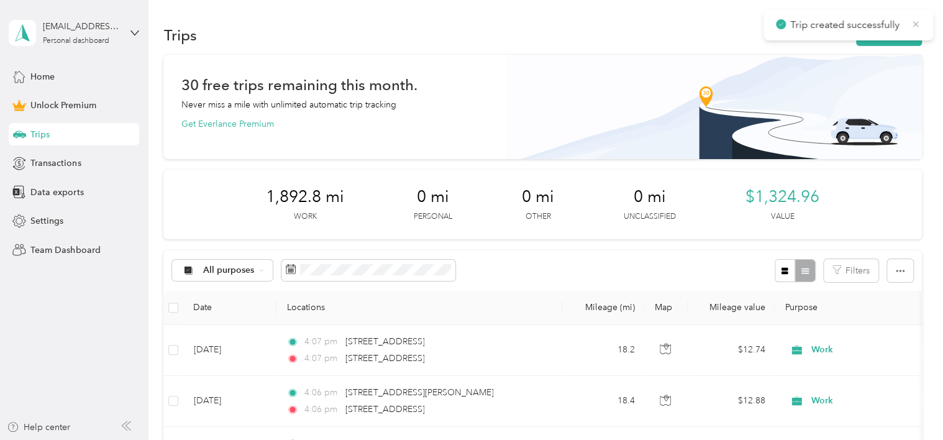
click at [918, 22] on icon at bounding box center [915, 24] width 10 height 11
click at [904, 30] on button "New trip" at bounding box center [889, 35] width 66 height 22
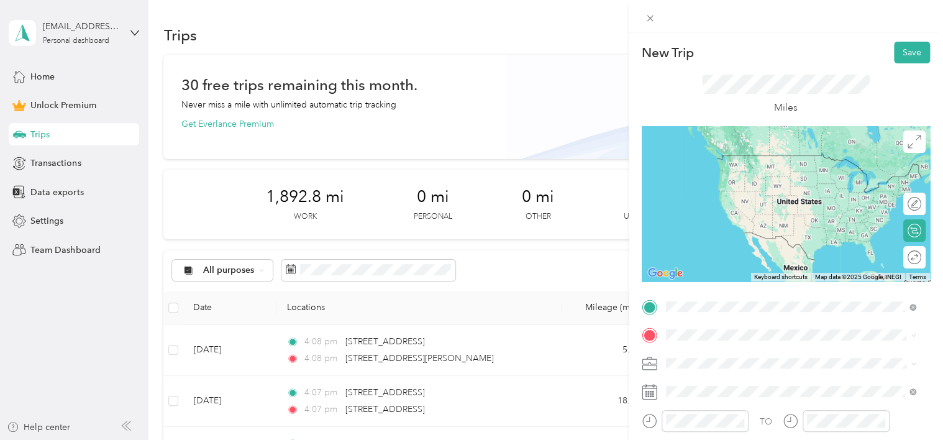
click at [768, 158] on span "[STREET_ADDRESS][PERSON_NAME][US_STATE]" at bounding box center [785, 155] width 193 height 11
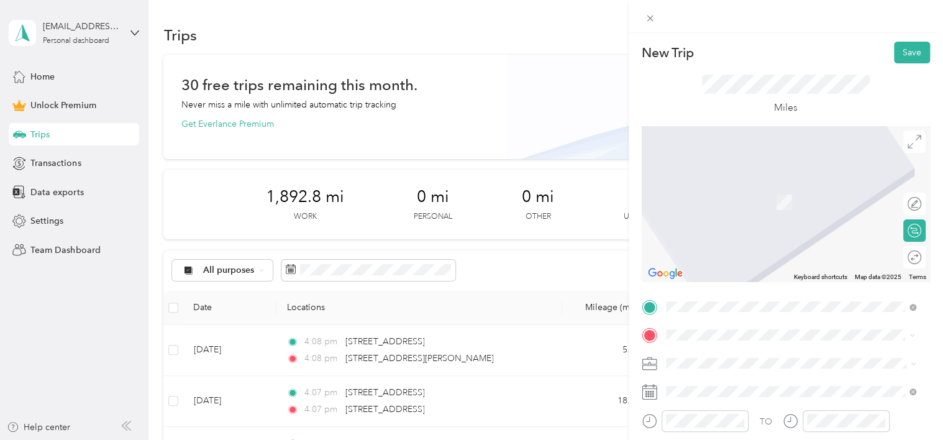
click at [768, 189] on span "[STREET_ADDRESS][PERSON_NAME][US_STATE]" at bounding box center [785, 183] width 193 height 11
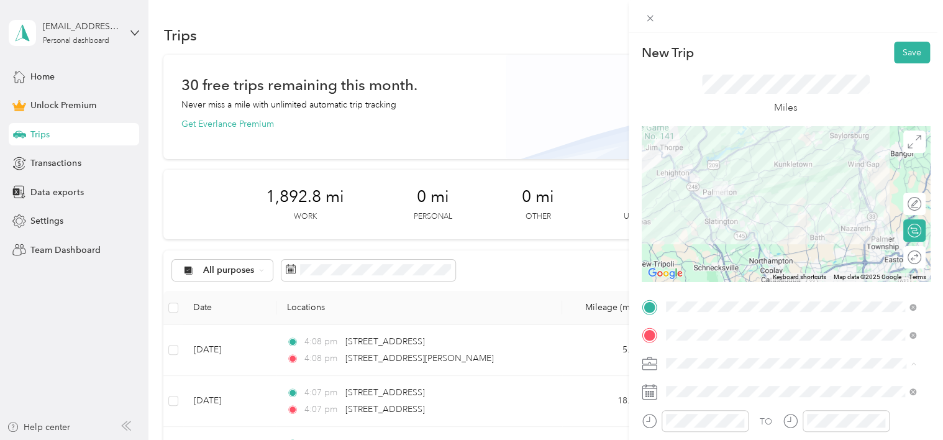
click at [692, 211] on div "Work" at bounding box center [791, 210] width 242 height 13
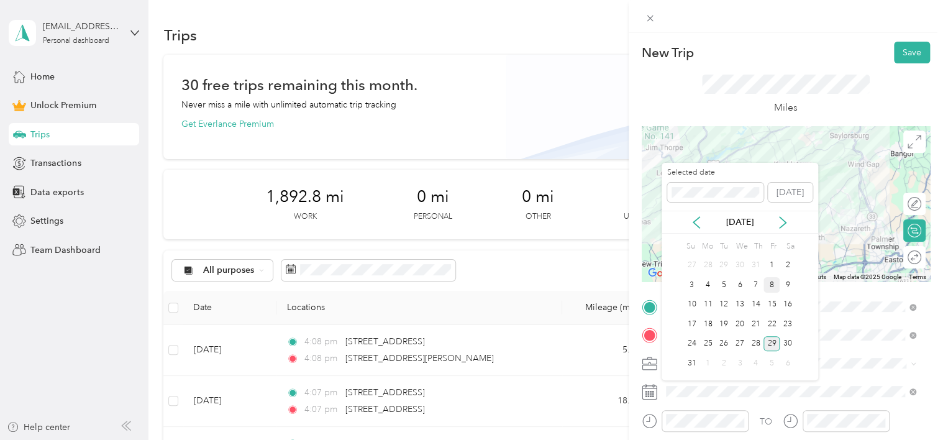
click at [768, 286] on div "8" at bounding box center [771, 285] width 16 height 16
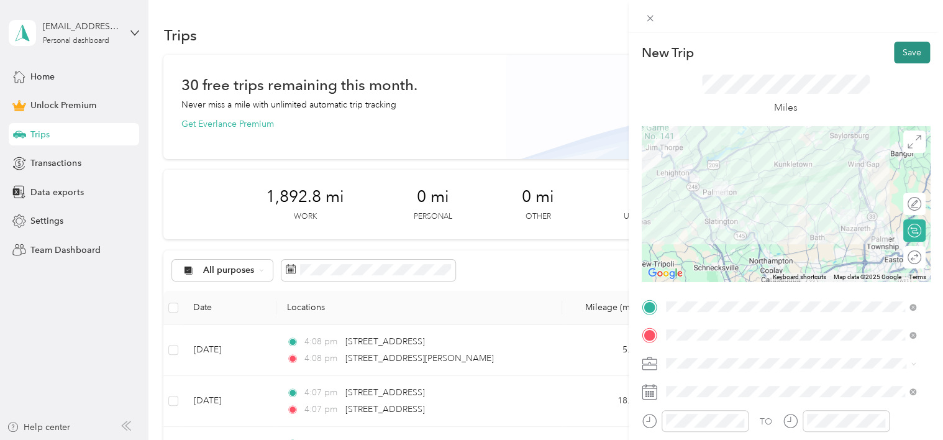
click at [900, 54] on button "Save" at bounding box center [911, 53] width 36 height 22
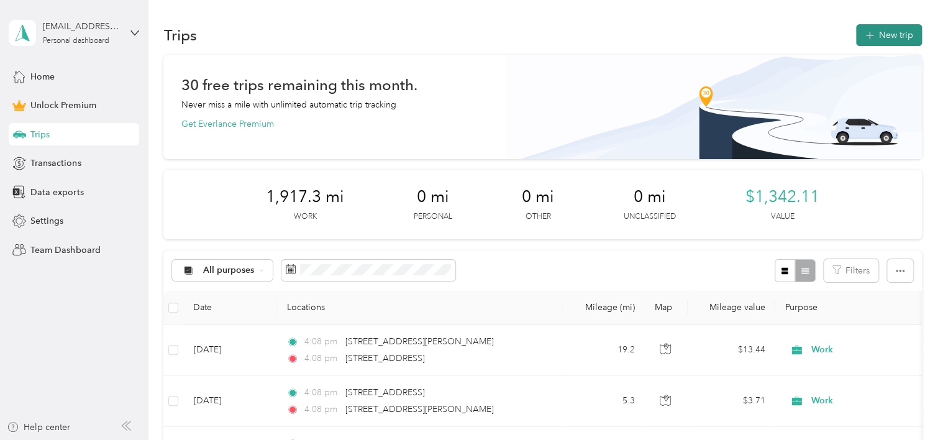
click at [874, 35] on button "New trip" at bounding box center [889, 35] width 66 height 22
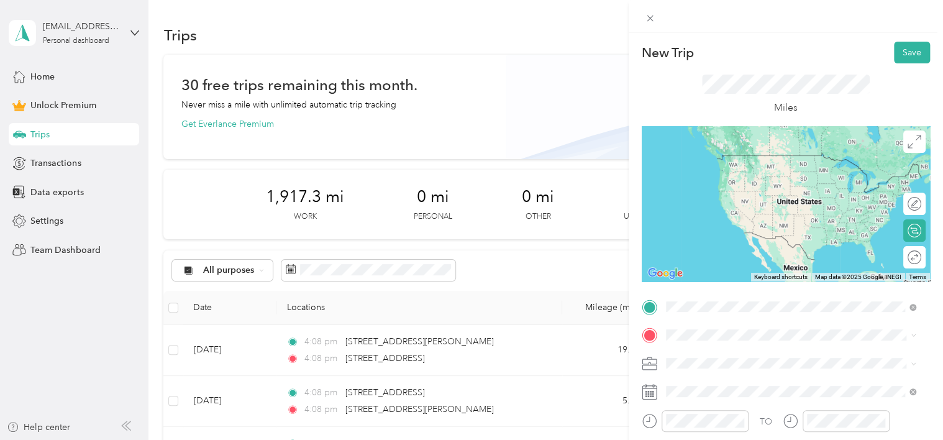
click at [757, 161] on span "[STREET_ADDRESS][PERSON_NAME][US_STATE]" at bounding box center [785, 155] width 193 height 11
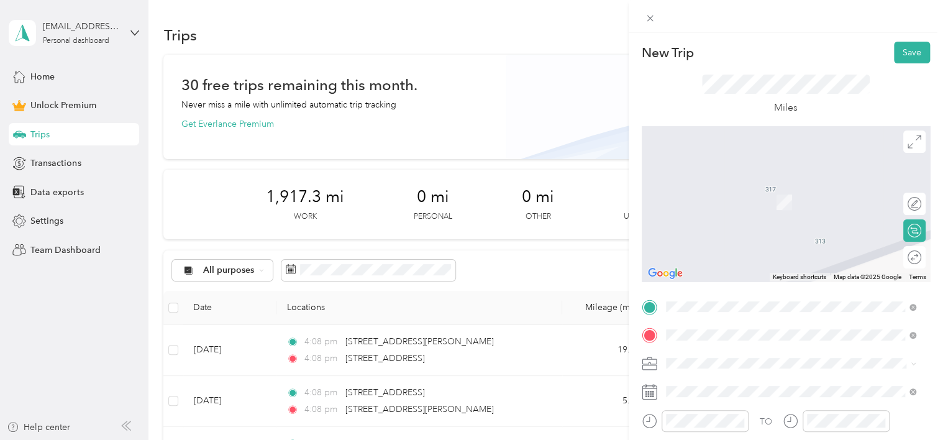
click at [745, 186] on span "[STREET_ADDRESS][PERSON_NAME][US_STATE]" at bounding box center [785, 183] width 193 height 11
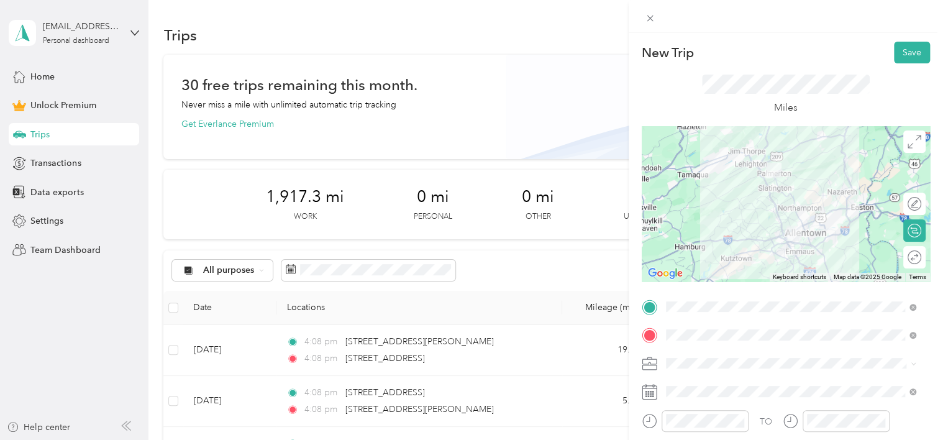
click at [697, 356] on span at bounding box center [795, 363] width 268 height 20
click at [689, 214] on li "Work" at bounding box center [790, 211] width 259 height 22
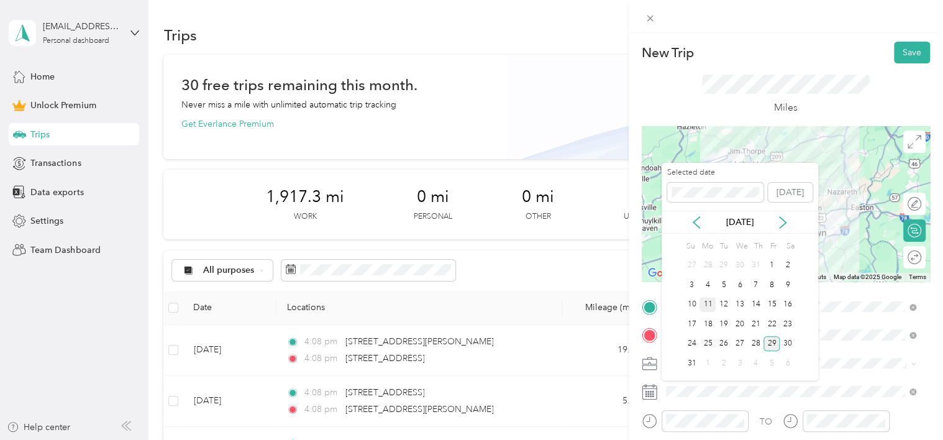
click at [708, 303] on div "11" at bounding box center [707, 305] width 16 height 16
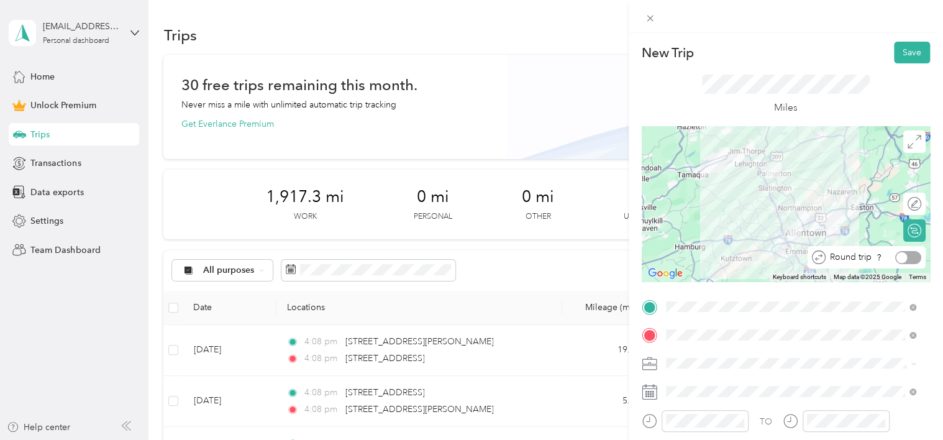
click at [903, 258] on div at bounding box center [908, 257] width 26 height 13
click at [907, 58] on button "Save" at bounding box center [911, 53] width 36 height 22
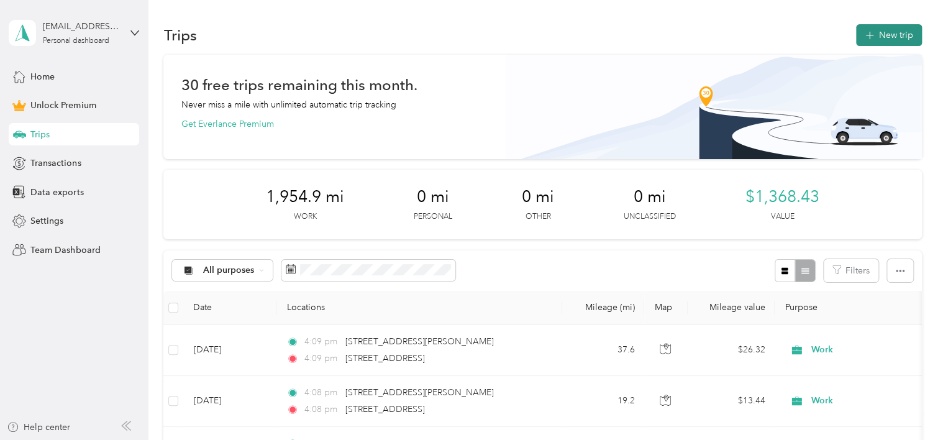
click at [892, 32] on button "New trip" at bounding box center [889, 35] width 66 height 22
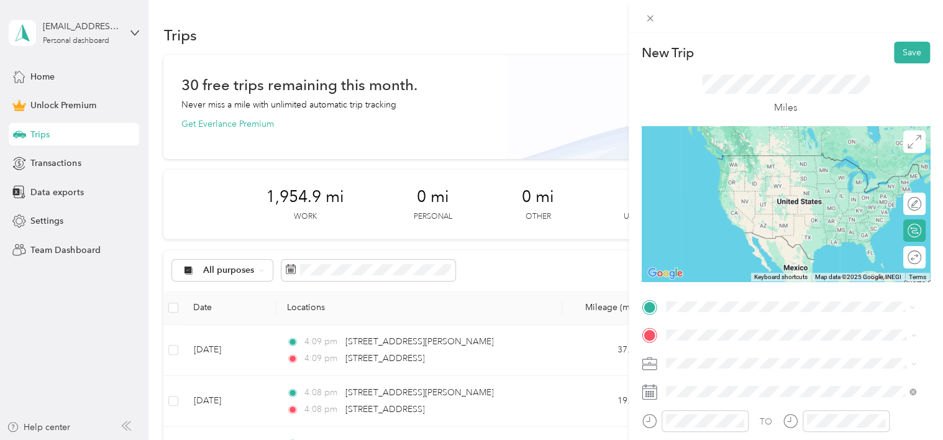
click at [721, 161] on span "[STREET_ADDRESS][PERSON_NAME][US_STATE]" at bounding box center [785, 155] width 193 height 11
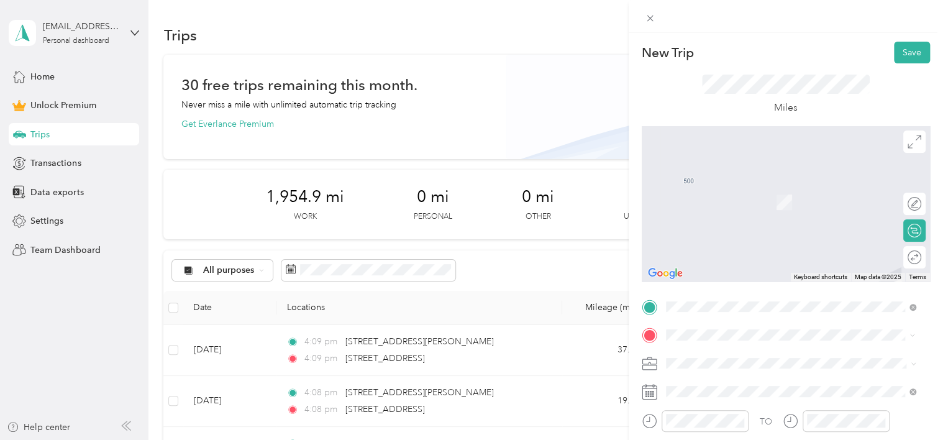
click at [743, 192] on div "[STREET_ADDRESS][US_STATE]" at bounding box center [791, 184] width 242 height 17
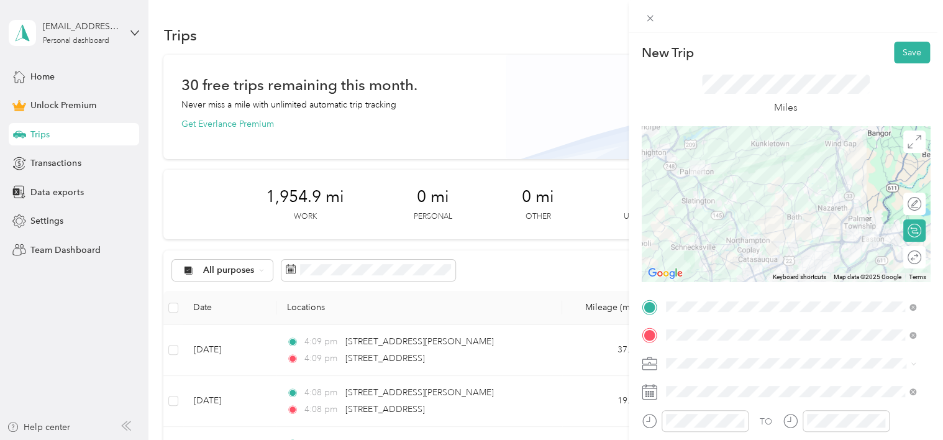
click at [704, 210] on div "Work" at bounding box center [791, 208] width 242 height 13
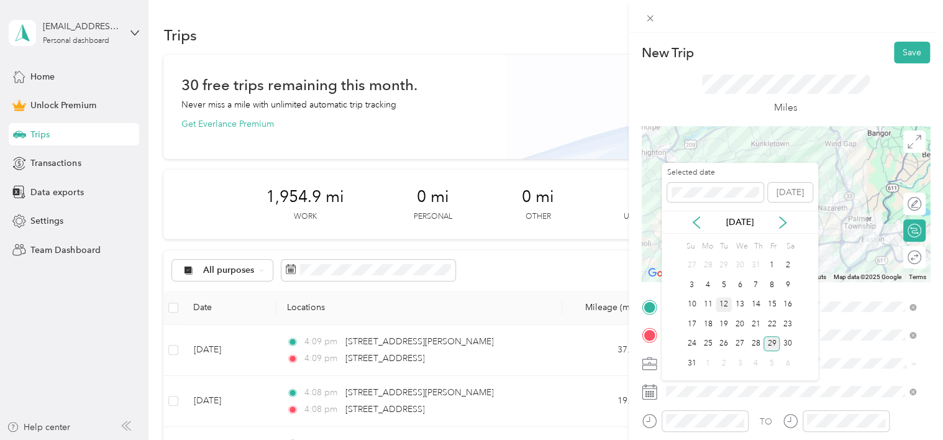
click at [720, 302] on div "12" at bounding box center [723, 305] width 16 height 16
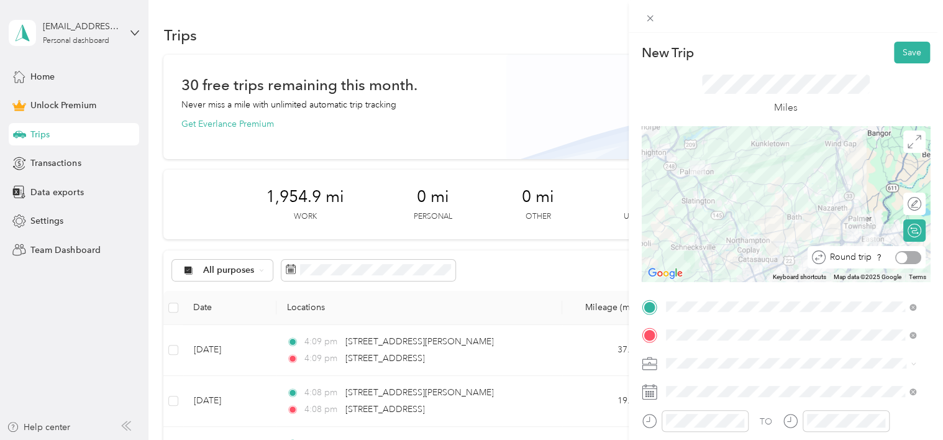
click at [897, 256] on div at bounding box center [908, 257] width 26 height 13
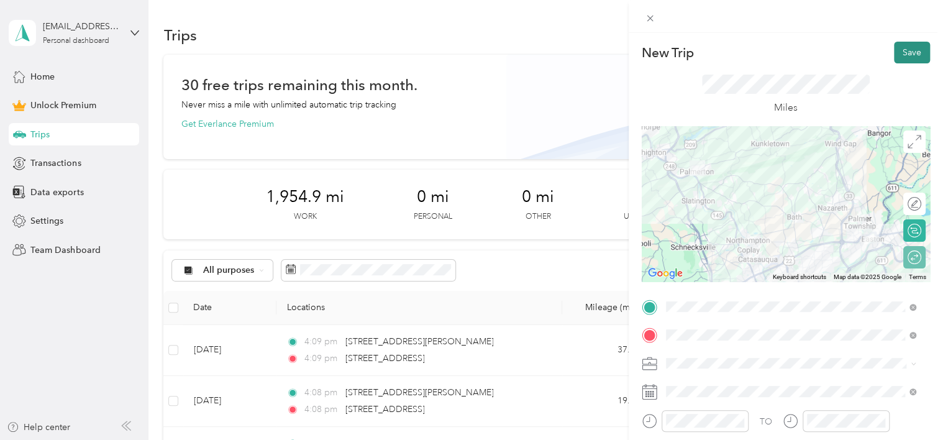
click at [911, 48] on button "Save" at bounding box center [911, 53] width 36 height 22
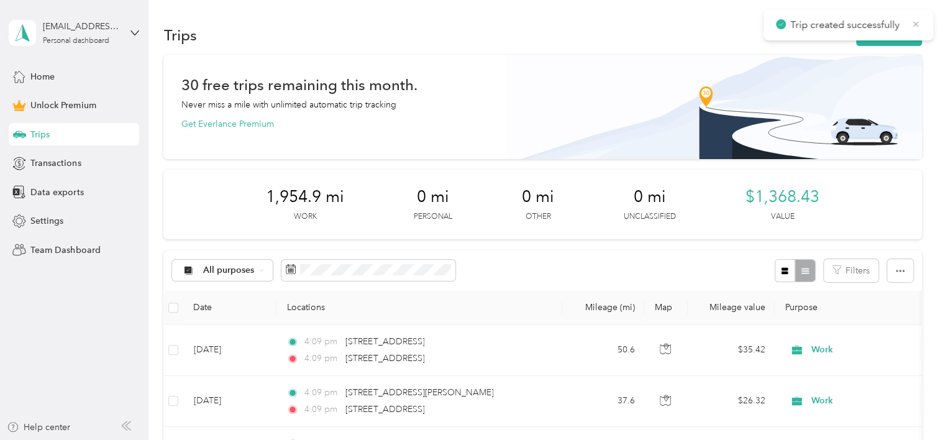
click at [916, 25] on icon at bounding box center [916, 24] width 6 height 6
click at [905, 30] on button "New trip" at bounding box center [889, 35] width 66 height 22
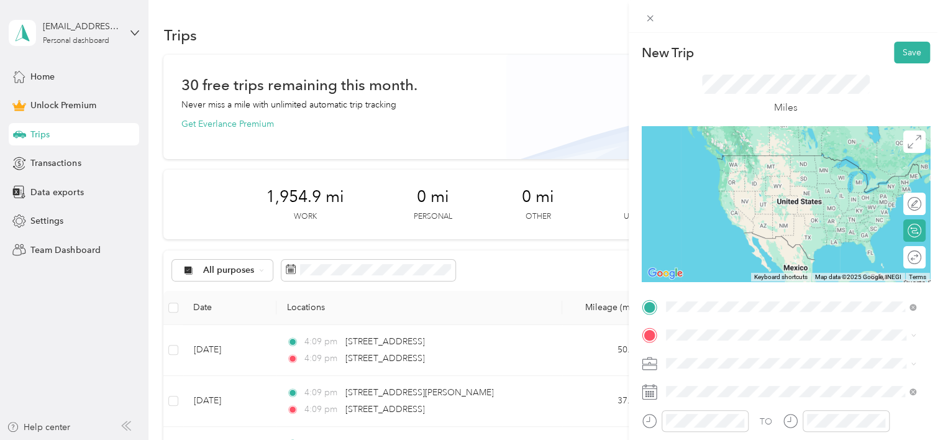
click at [739, 160] on span "[STREET_ADDRESS][PERSON_NAME][US_STATE]" at bounding box center [785, 155] width 193 height 11
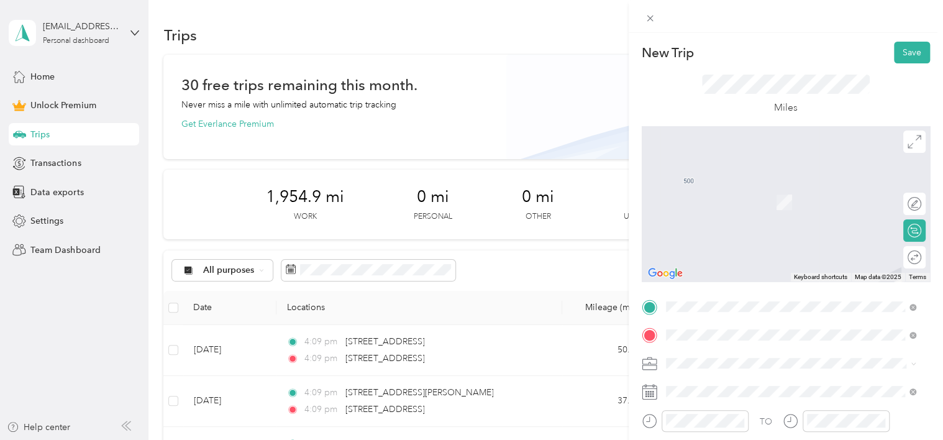
click at [755, 182] on span "[STREET_ADDRESS][US_STATE]" at bounding box center [751, 183] width 124 height 11
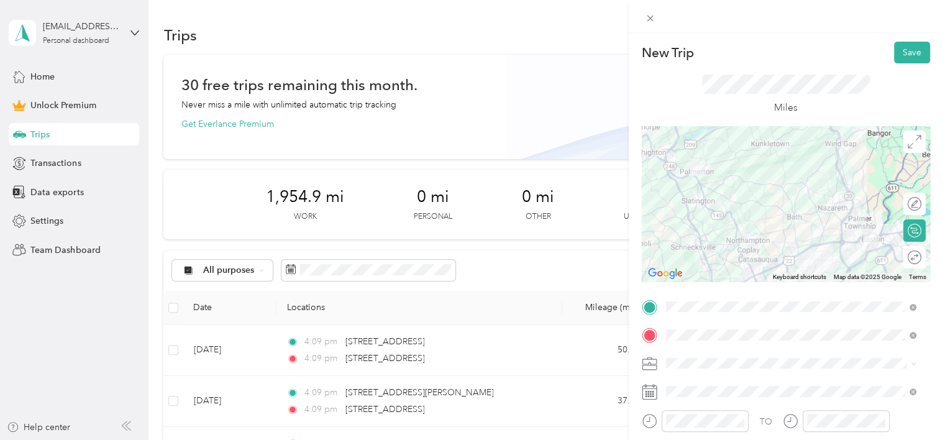
click at [690, 213] on li "Work" at bounding box center [790, 211] width 259 height 22
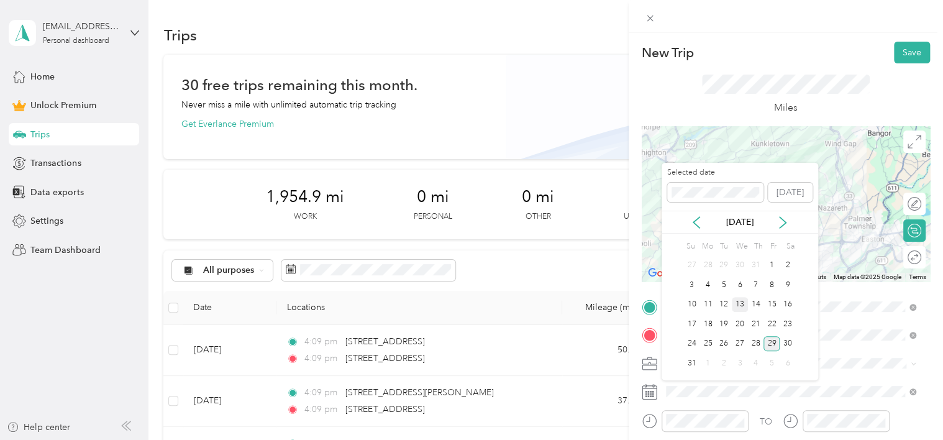
click at [739, 302] on div "13" at bounding box center [739, 305] width 16 height 16
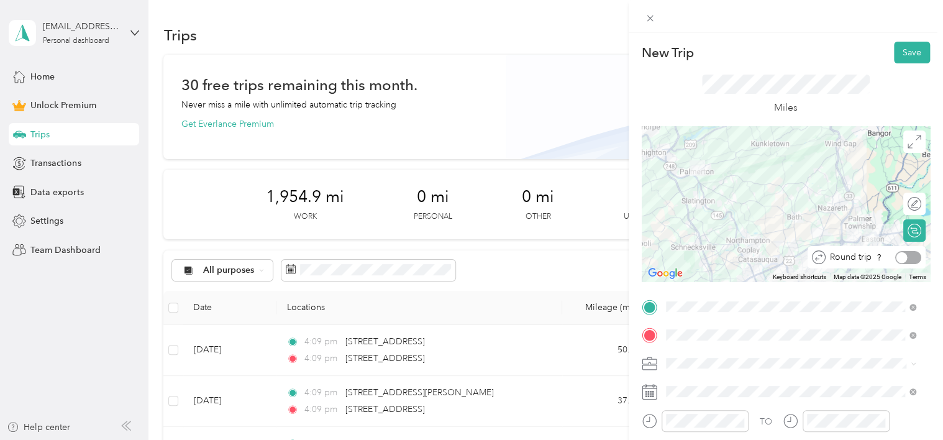
click at [896, 256] on div at bounding box center [901, 256] width 11 height 11
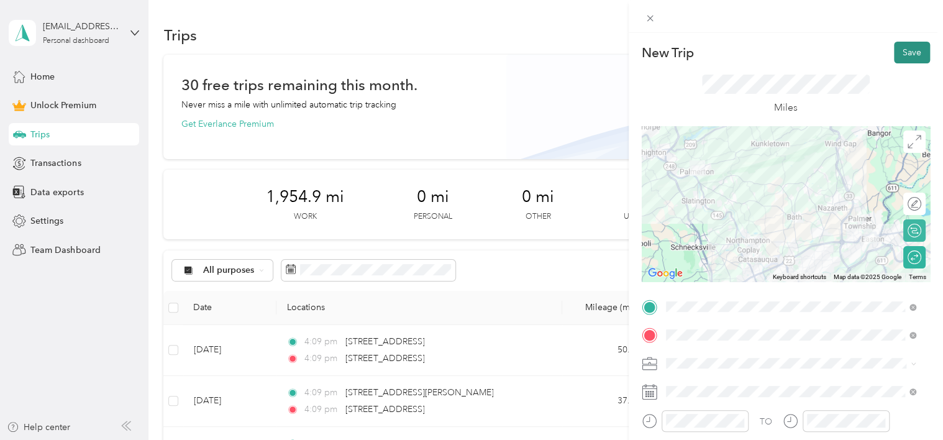
click at [895, 55] on button "Save" at bounding box center [911, 53] width 36 height 22
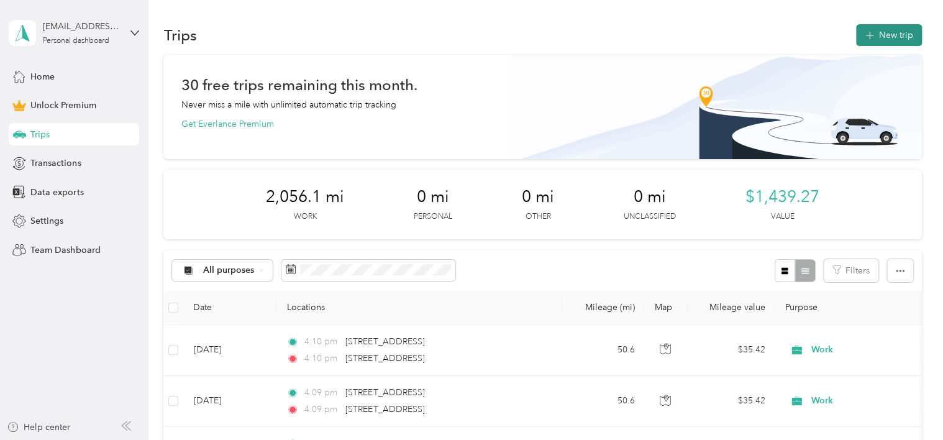
click at [885, 31] on button "New trip" at bounding box center [889, 35] width 66 height 22
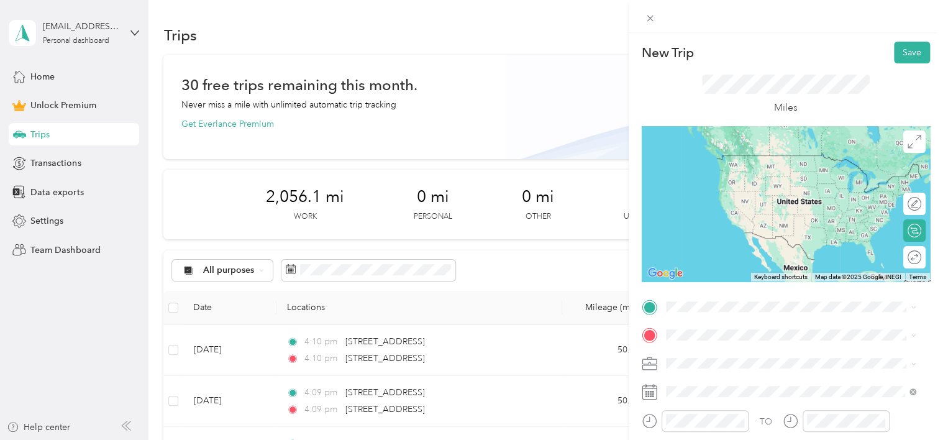
click at [739, 158] on span "[STREET_ADDRESS][PERSON_NAME][US_STATE]" at bounding box center [785, 152] width 193 height 11
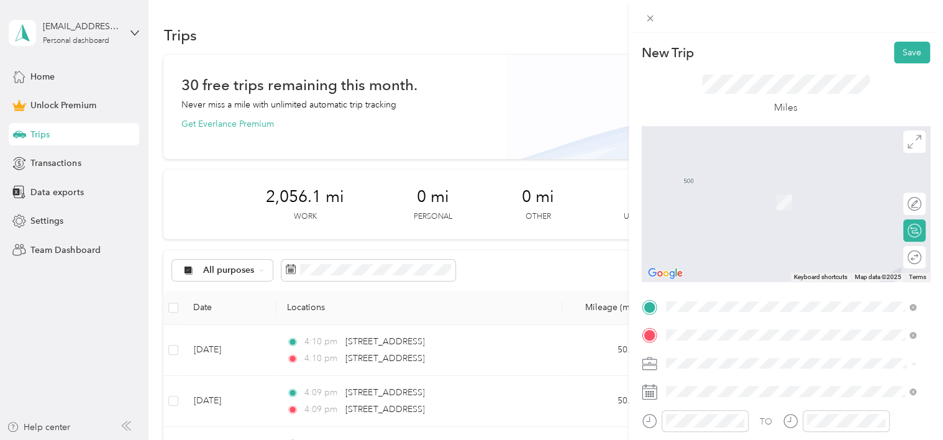
click at [750, 184] on span "[STREET_ADDRESS][US_STATE]" at bounding box center [751, 183] width 124 height 11
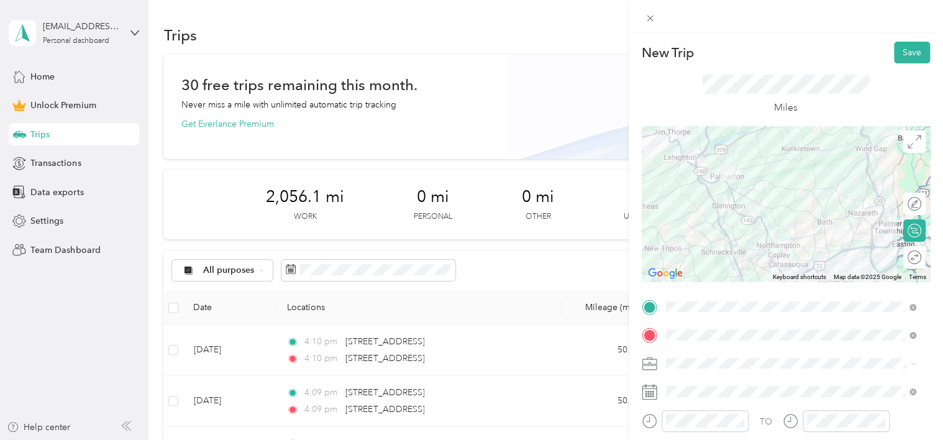
click at [697, 217] on ol "Work Personal Other Charity Medical Moving Commute" at bounding box center [790, 270] width 259 height 152
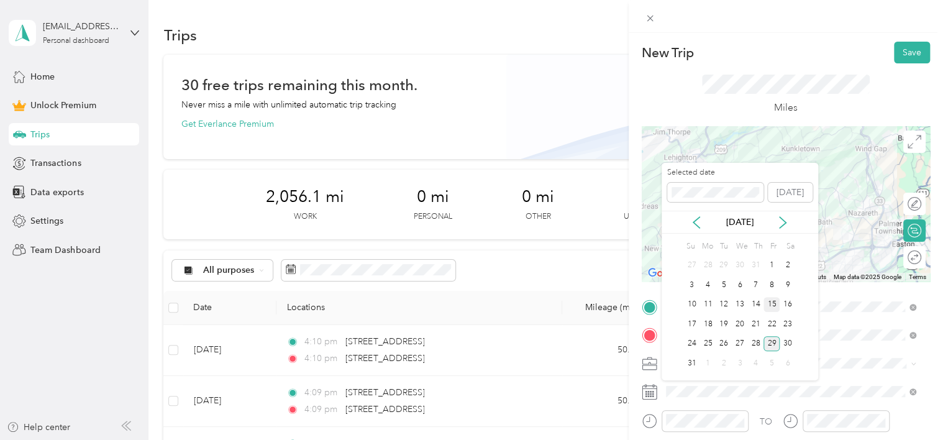
click at [777, 301] on div "15" at bounding box center [771, 305] width 16 height 16
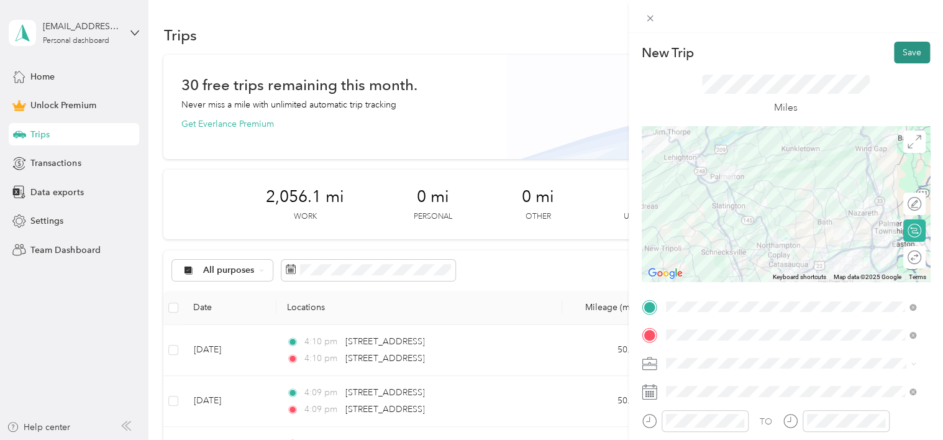
click at [900, 50] on button "Save" at bounding box center [911, 53] width 36 height 22
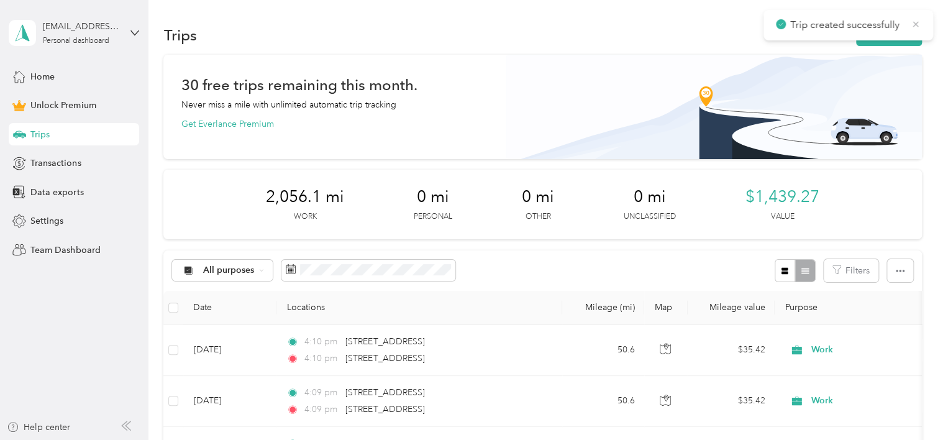
click at [915, 20] on icon at bounding box center [915, 24] width 10 height 11
click at [892, 35] on button "New trip" at bounding box center [889, 35] width 66 height 22
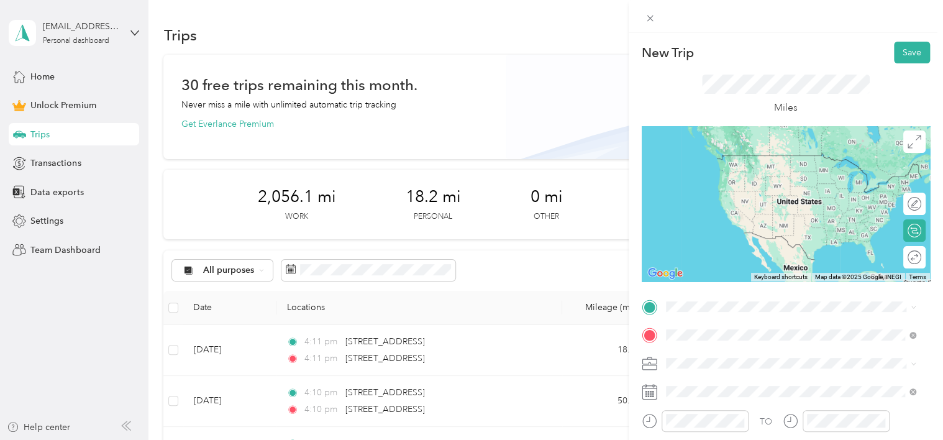
click at [750, 183] on span "[STREET_ADDRESS][PERSON_NAME][US_STATE]" at bounding box center [785, 183] width 193 height 11
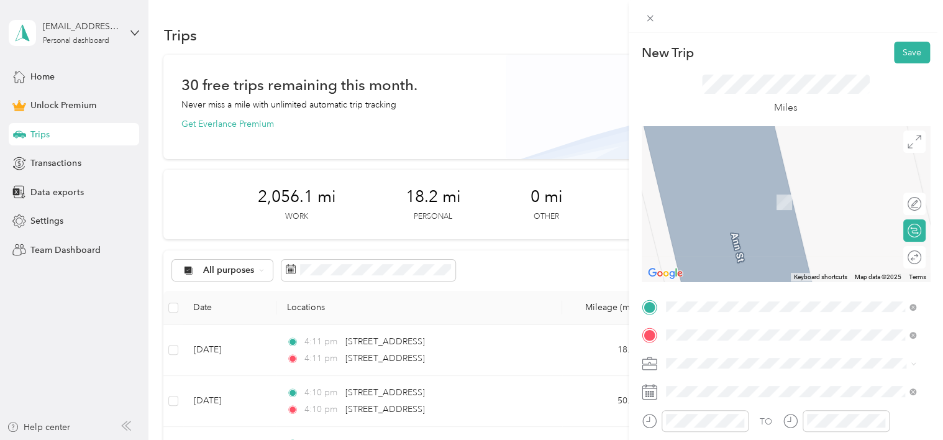
click at [744, 169] on li "[STREET_ADDRESS][US_STATE]" at bounding box center [790, 155] width 259 height 25
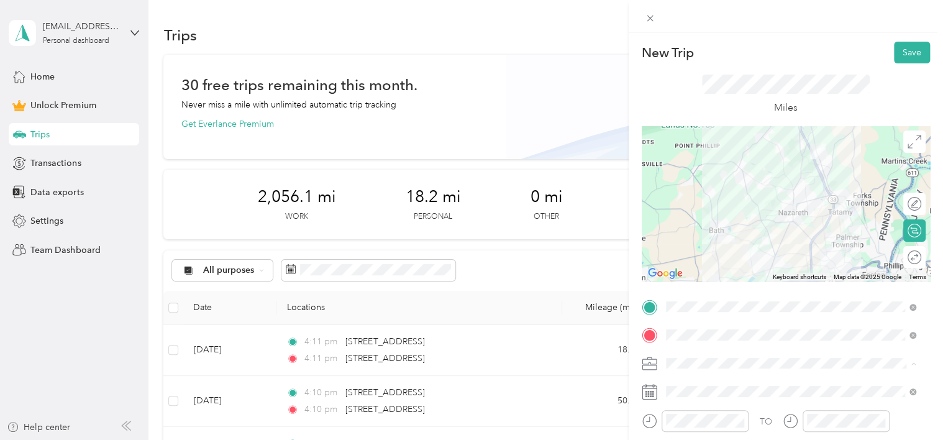
click at [702, 214] on li "Work" at bounding box center [790, 211] width 259 height 22
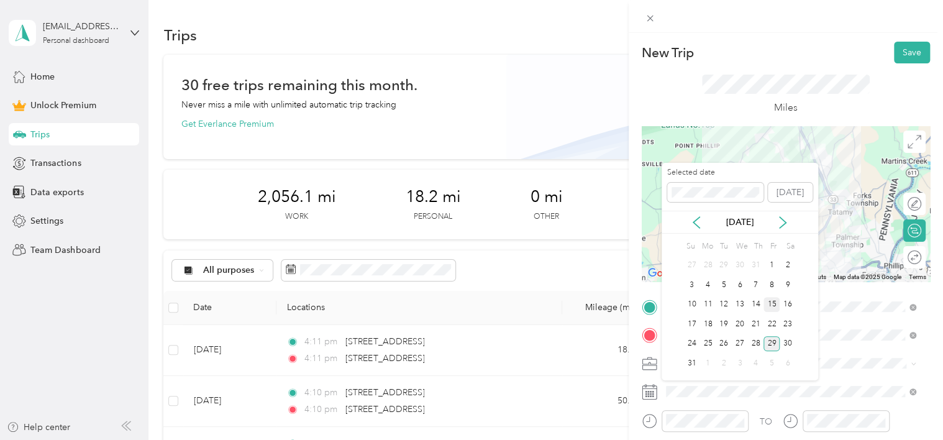
click at [772, 303] on div "15" at bounding box center [771, 305] width 16 height 16
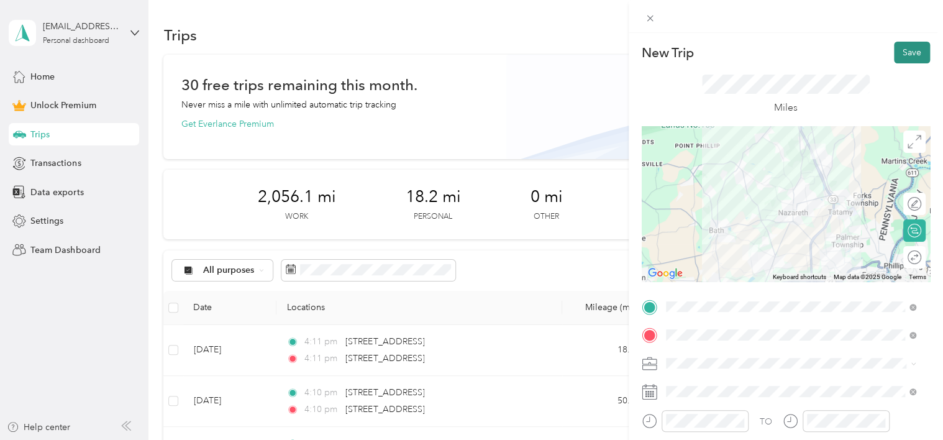
click at [907, 50] on button "Save" at bounding box center [911, 53] width 36 height 22
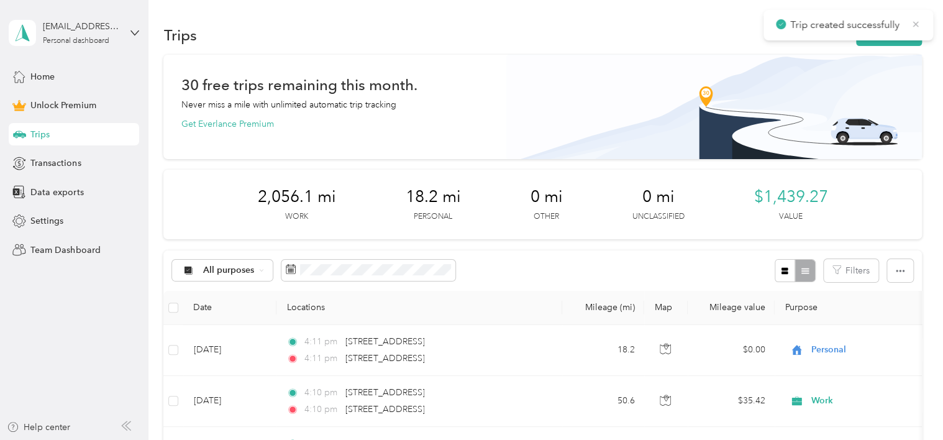
click at [916, 25] on icon at bounding box center [916, 24] width 6 height 6
click at [904, 31] on button "New trip" at bounding box center [889, 35] width 66 height 22
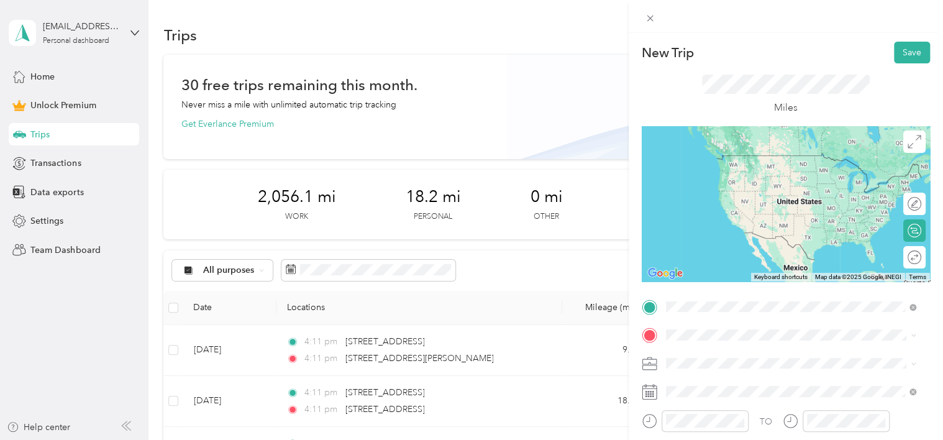
click at [732, 161] on span "[STREET_ADDRESS][PERSON_NAME][US_STATE]" at bounding box center [785, 155] width 193 height 11
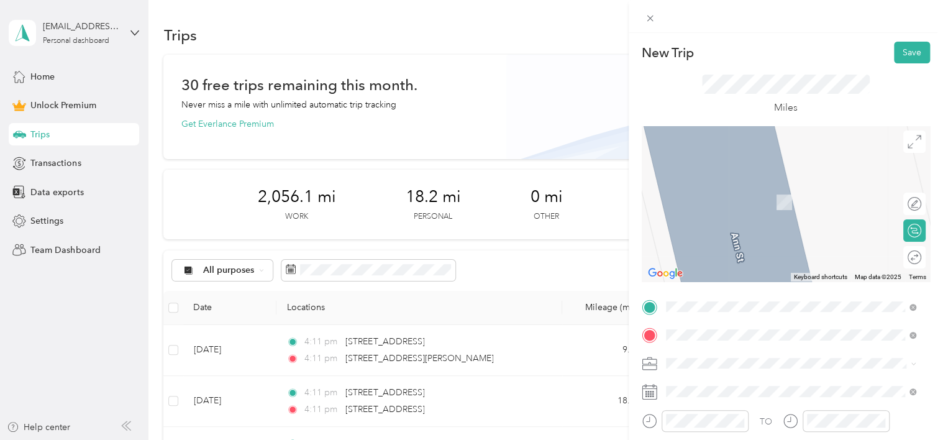
click at [728, 189] on span "[STREET_ADDRESS][PERSON_NAME][US_STATE]" at bounding box center [785, 183] width 193 height 11
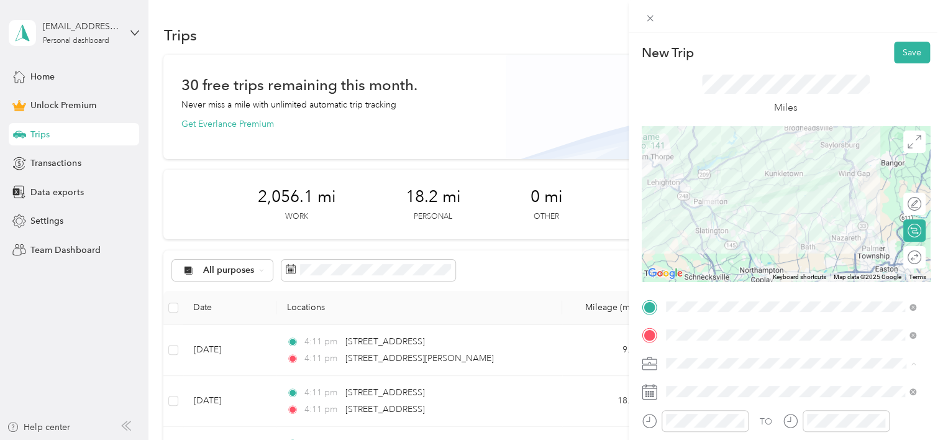
click at [692, 214] on li "Work" at bounding box center [790, 211] width 259 height 22
click at [682, 397] on span at bounding box center [795, 391] width 268 height 20
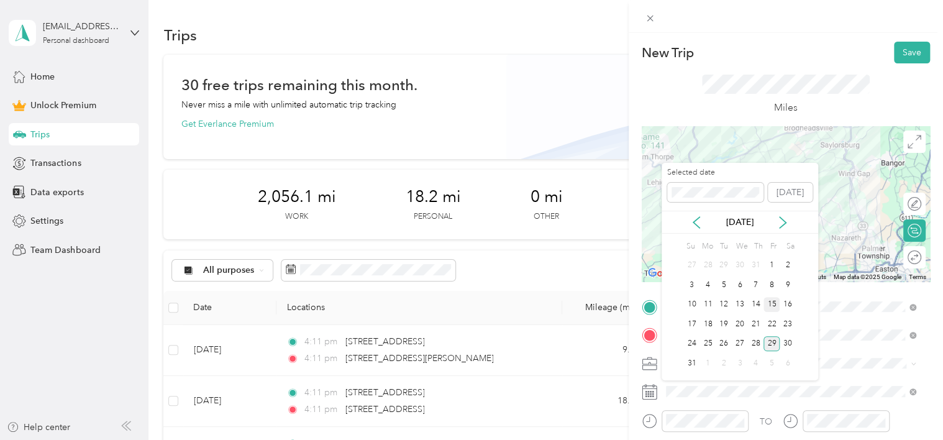
click at [773, 306] on div "15" at bounding box center [771, 305] width 16 height 16
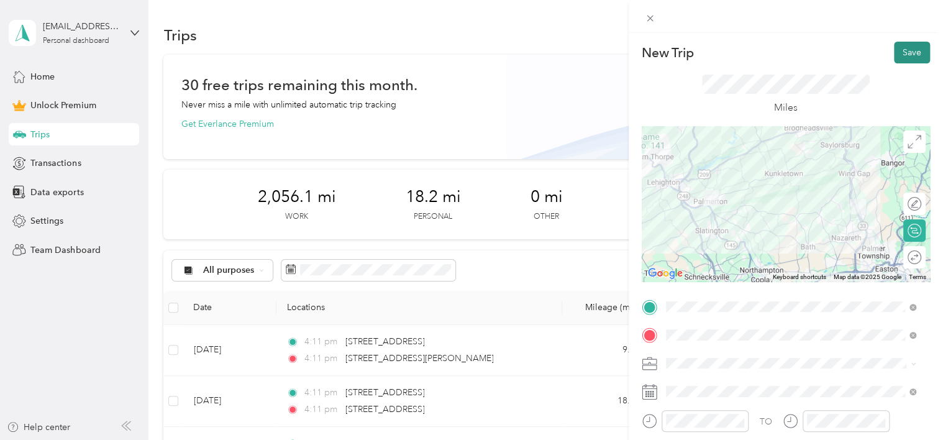
click at [900, 55] on button "Save" at bounding box center [911, 53] width 36 height 22
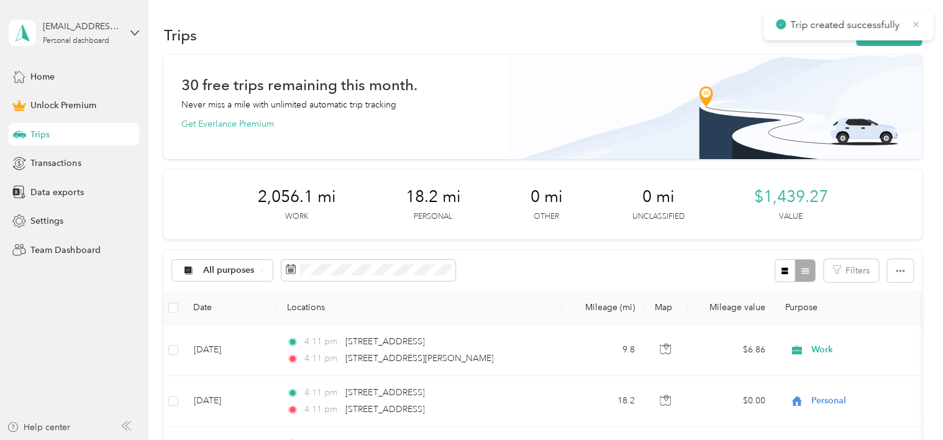
click at [914, 22] on icon at bounding box center [916, 24] width 6 height 6
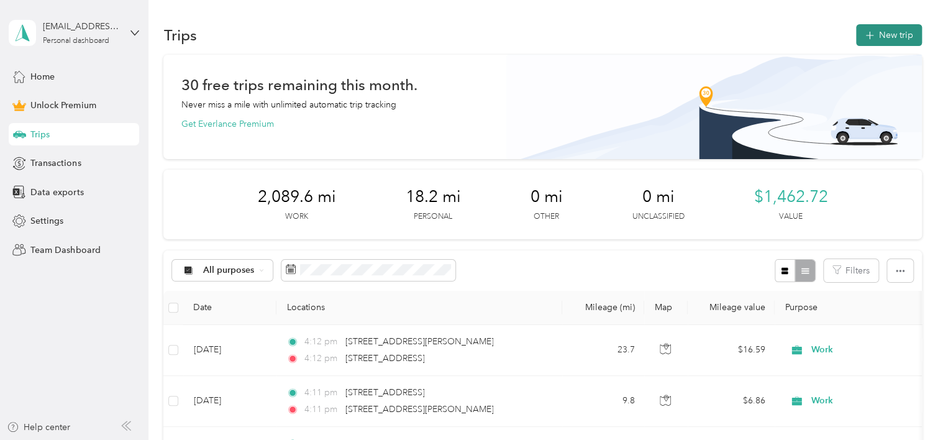
click at [888, 37] on button "New trip" at bounding box center [889, 35] width 66 height 22
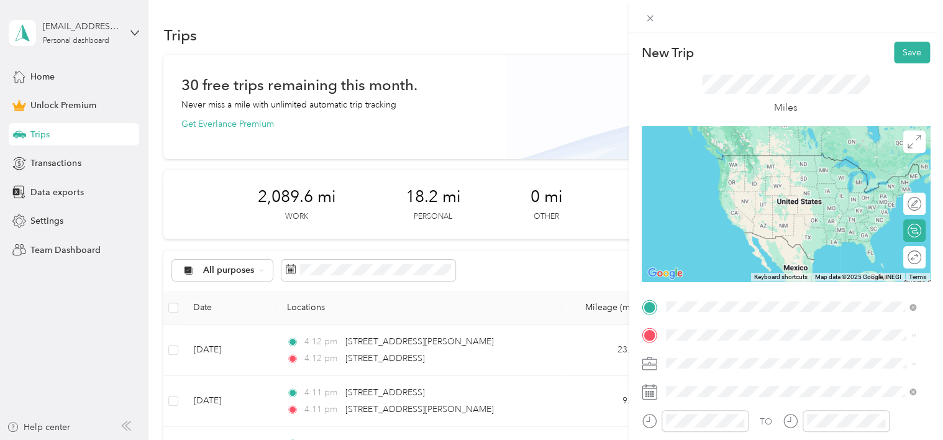
click at [769, 161] on span "[STREET_ADDRESS][PERSON_NAME][US_STATE]" at bounding box center [785, 155] width 193 height 11
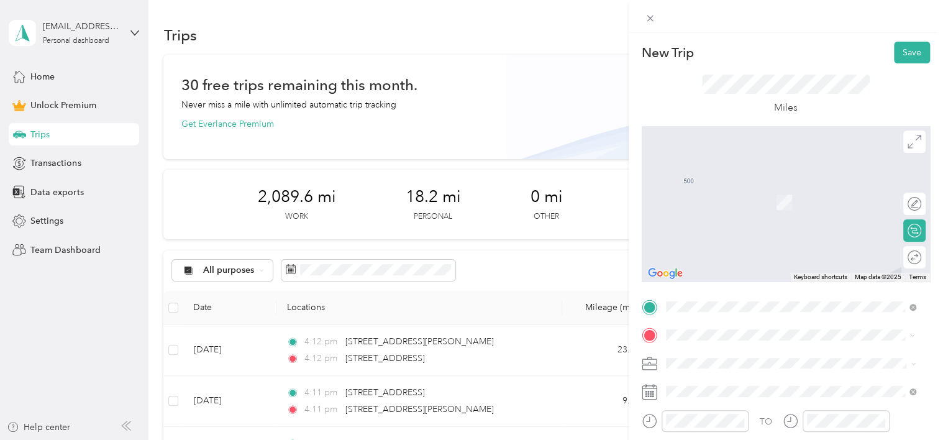
click at [750, 187] on span "[STREET_ADDRESS][PERSON_NAME][US_STATE]" at bounding box center [785, 183] width 193 height 11
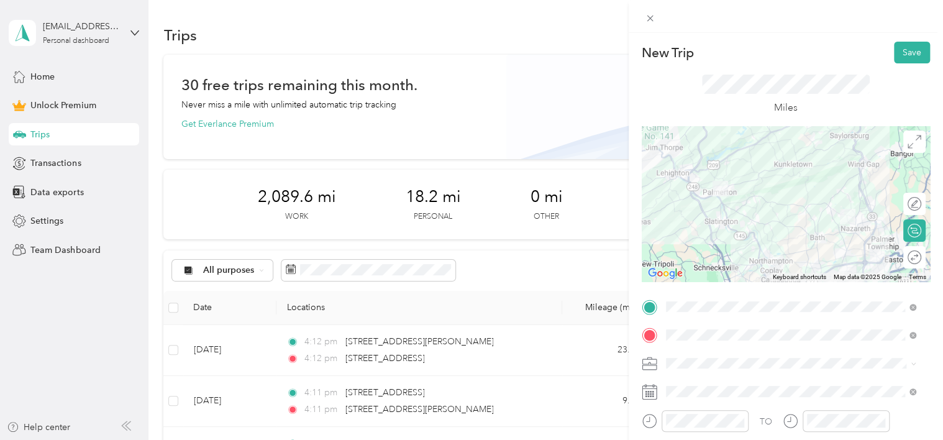
click at [695, 215] on li "Work" at bounding box center [790, 211] width 259 height 22
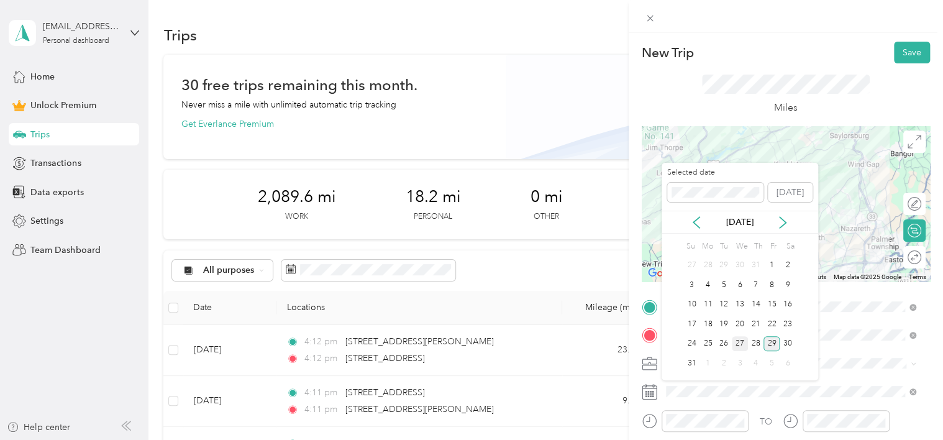
click at [735, 342] on div "27" at bounding box center [739, 344] width 16 height 16
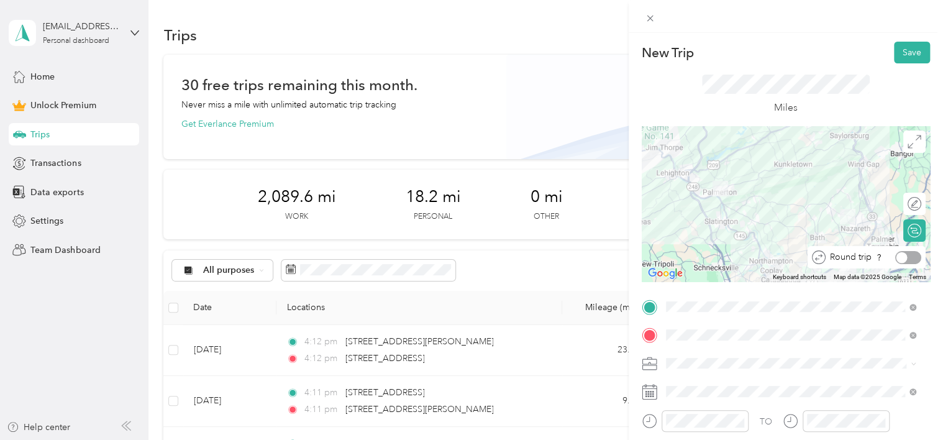
click at [897, 256] on div at bounding box center [901, 256] width 11 height 11
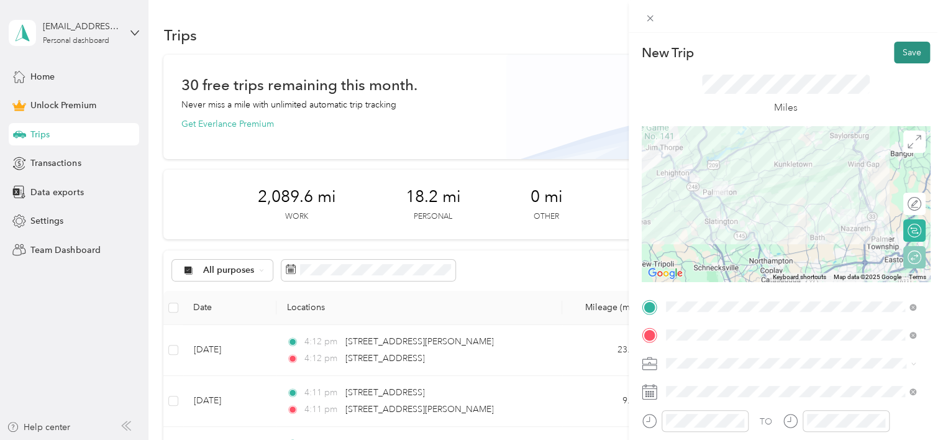
click at [904, 53] on button "Save" at bounding box center [911, 53] width 36 height 22
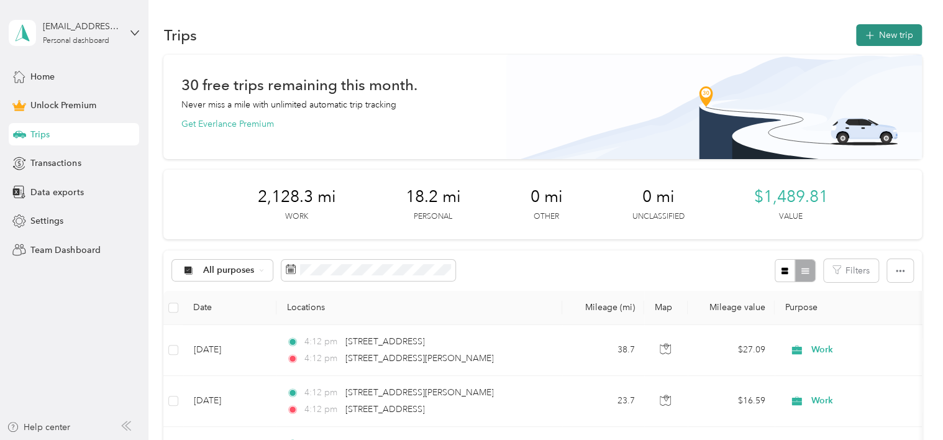
click at [869, 34] on icon "button" at bounding box center [869, 36] width 14 height 14
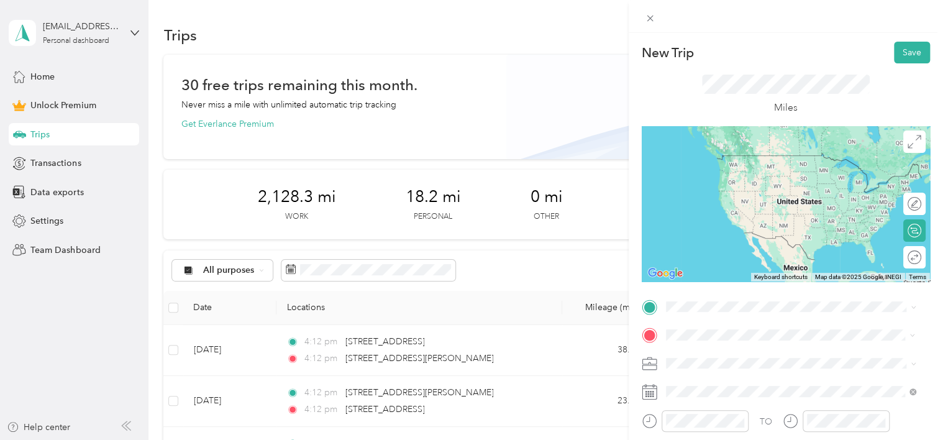
click at [748, 197] on li "[STREET_ADDRESS][US_STATE]" at bounding box center [790, 183] width 259 height 25
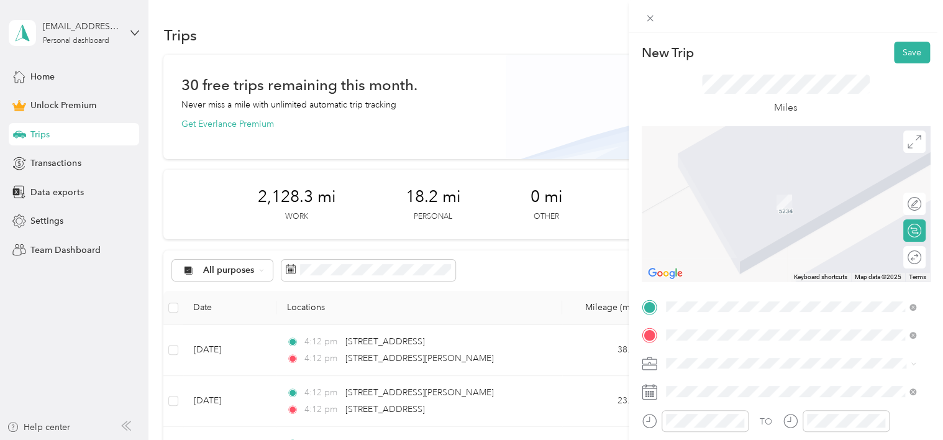
click at [752, 161] on span "[STREET_ADDRESS][PERSON_NAME][US_STATE]" at bounding box center [785, 155] width 193 height 11
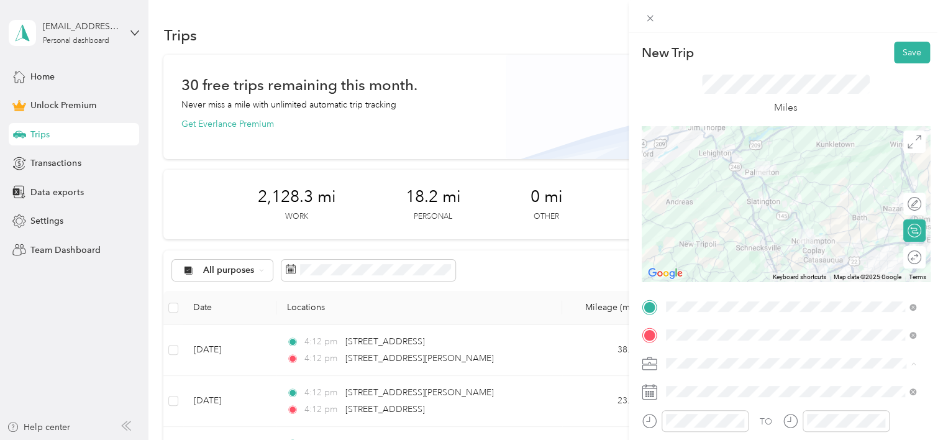
click at [692, 212] on div "Work" at bounding box center [791, 210] width 242 height 13
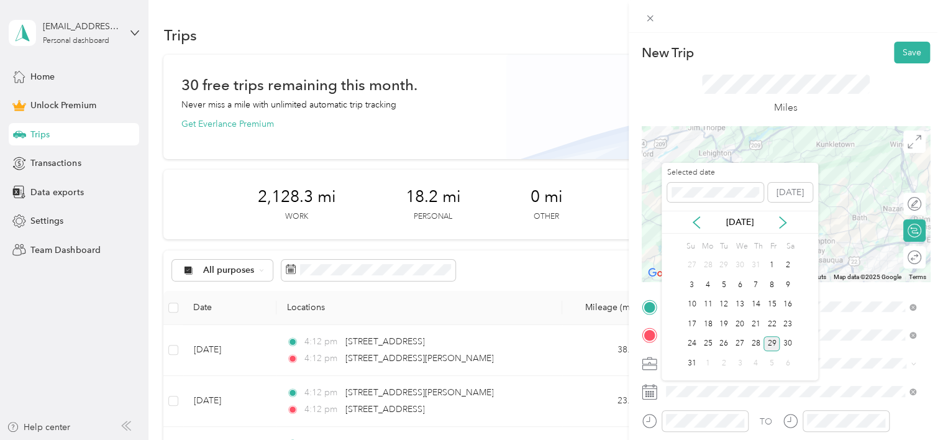
click at [770, 341] on div "29" at bounding box center [771, 344] width 16 height 16
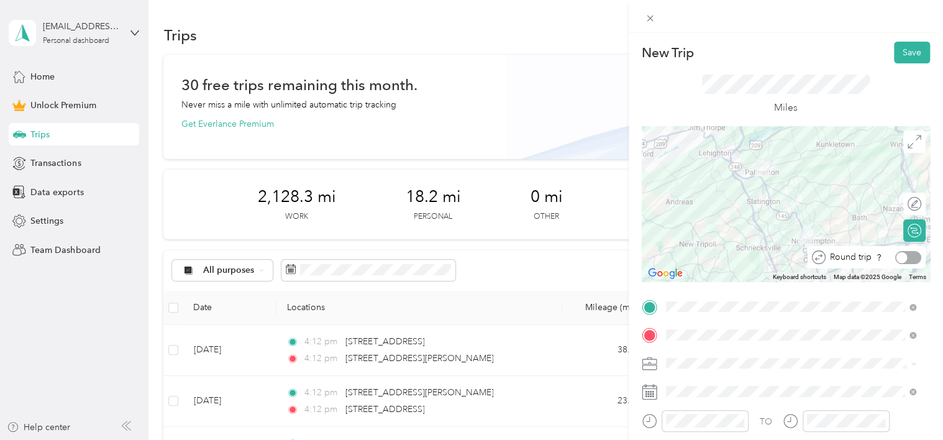
click at [902, 256] on div at bounding box center [908, 257] width 26 height 13
click at [901, 60] on button "Save" at bounding box center [911, 53] width 36 height 22
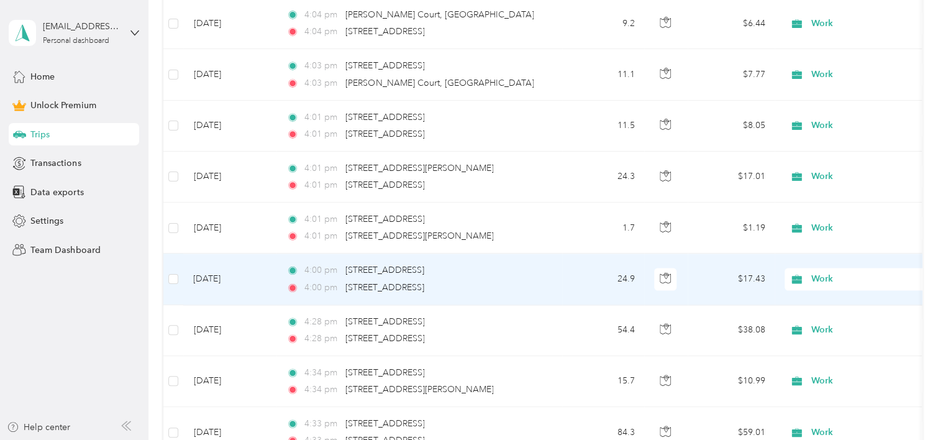
scroll to position [1041, 0]
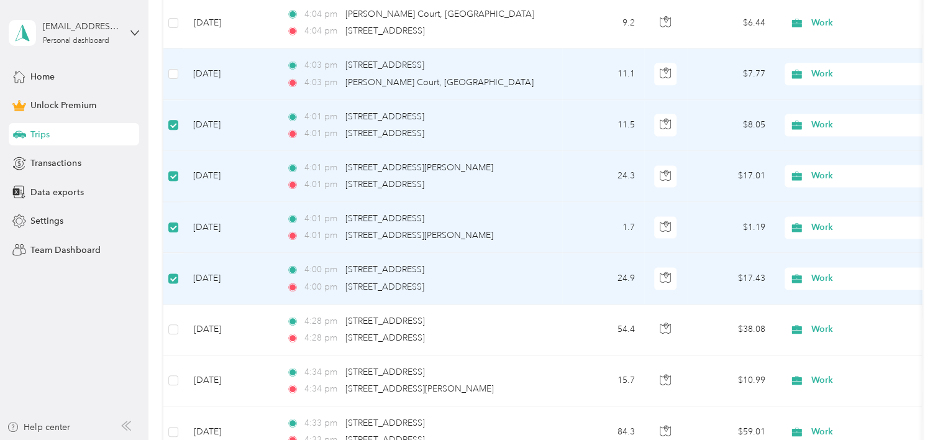
click at [179, 68] on td at bounding box center [173, 73] width 20 height 51
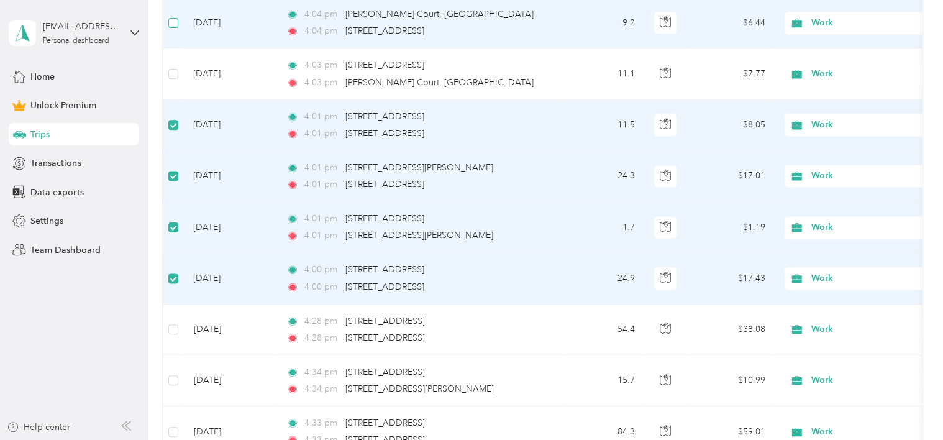
click at [173, 16] on label at bounding box center [173, 23] width 10 height 14
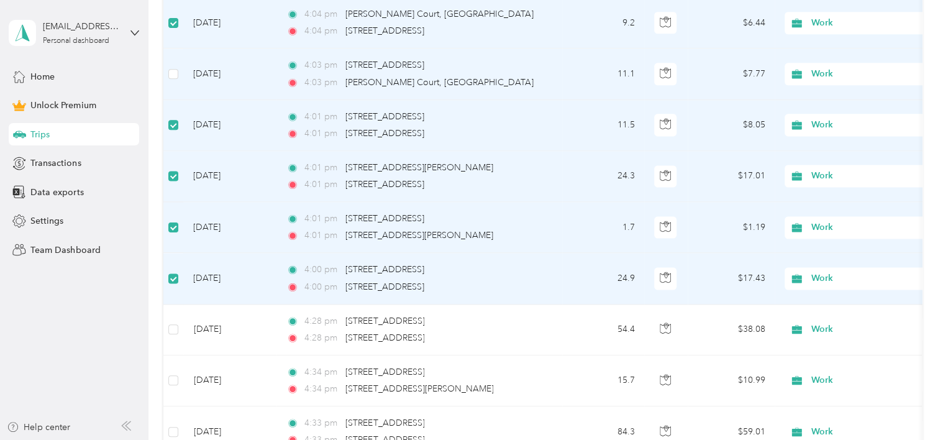
click at [173, 63] on td at bounding box center [173, 73] width 20 height 51
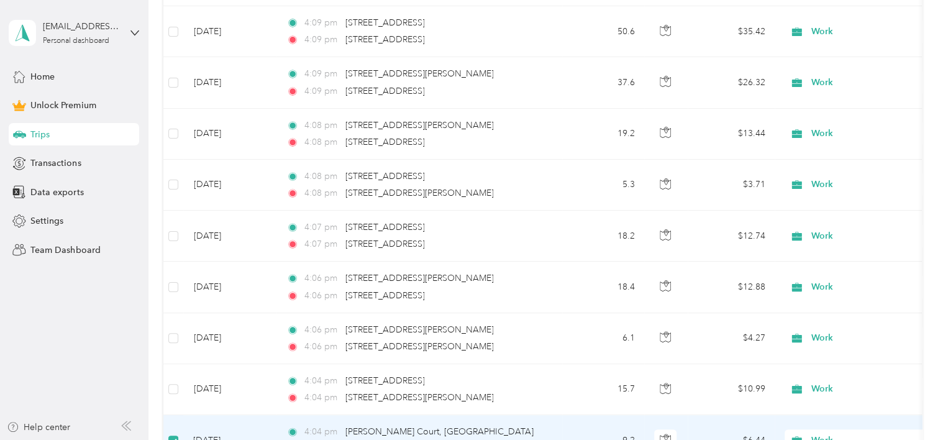
scroll to position [617, 0]
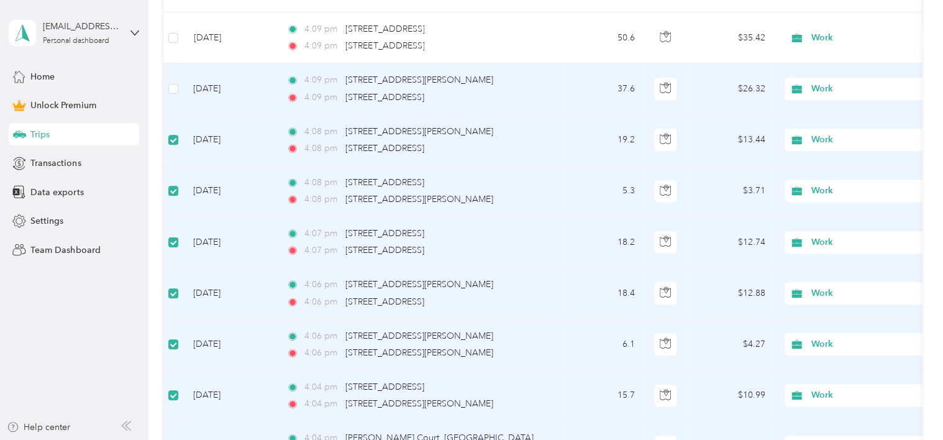
click at [171, 82] on label at bounding box center [173, 89] width 10 height 14
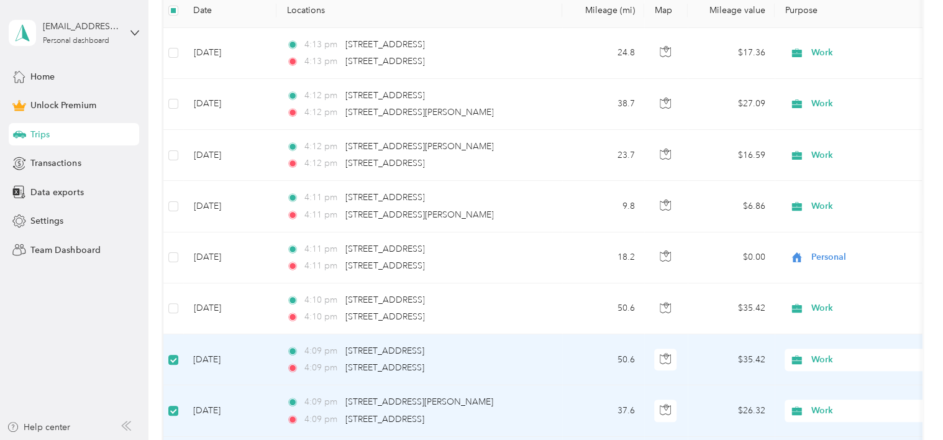
scroll to position [284, 0]
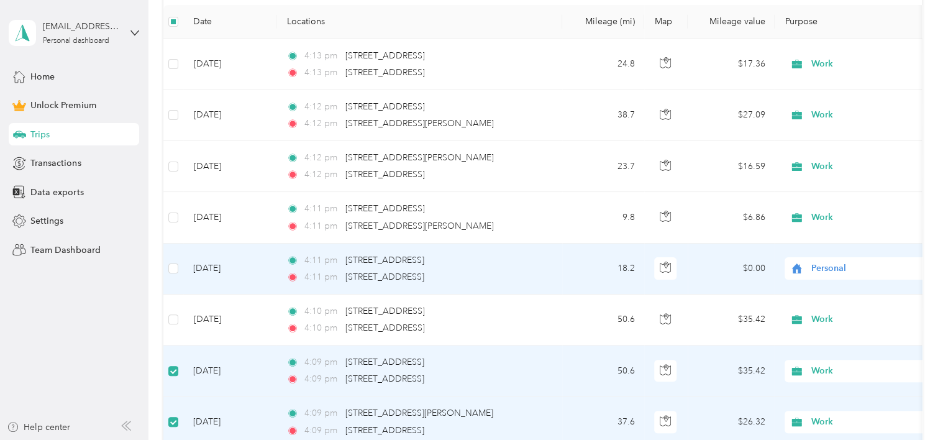
click at [813, 257] on div "Personal" at bounding box center [861, 268] width 154 height 22
click at [828, 283] on li "Work" at bounding box center [862, 291] width 154 height 22
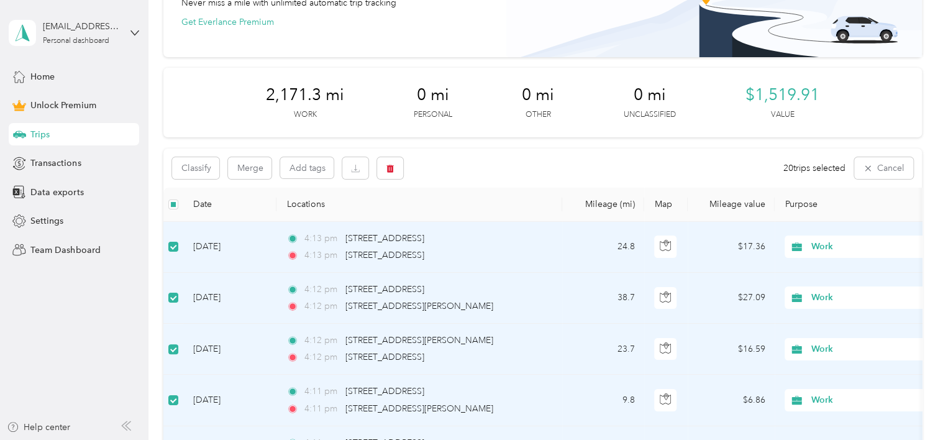
scroll to position [88, 0]
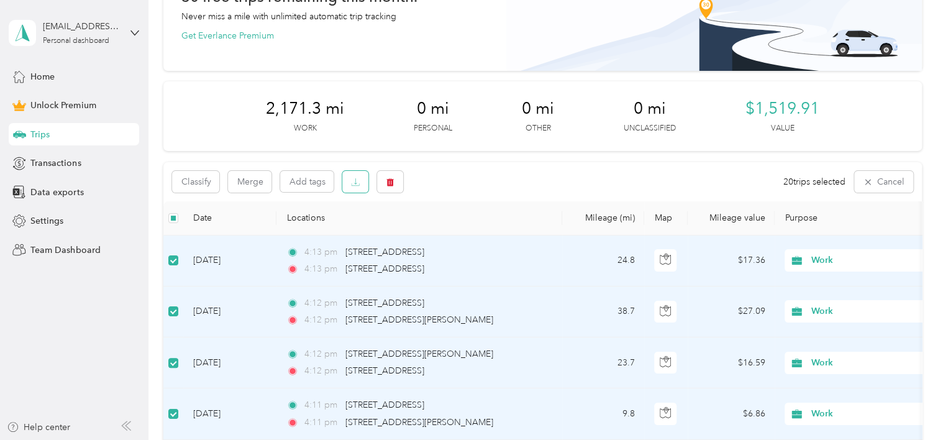
click at [365, 179] on button "button" at bounding box center [355, 182] width 26 height 22
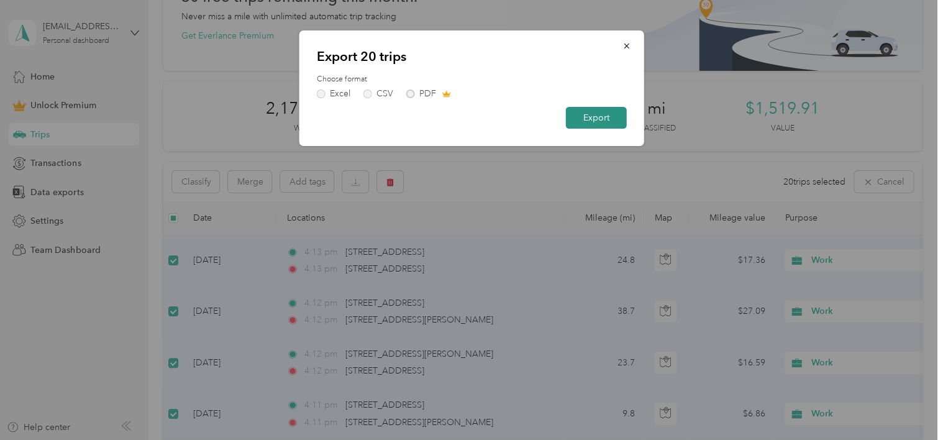
click at [594, 118] on button "Export" at bounding box center [596, 118] width 61 height 22
